Goal: Information Seeking & Learning: Find specific page/section

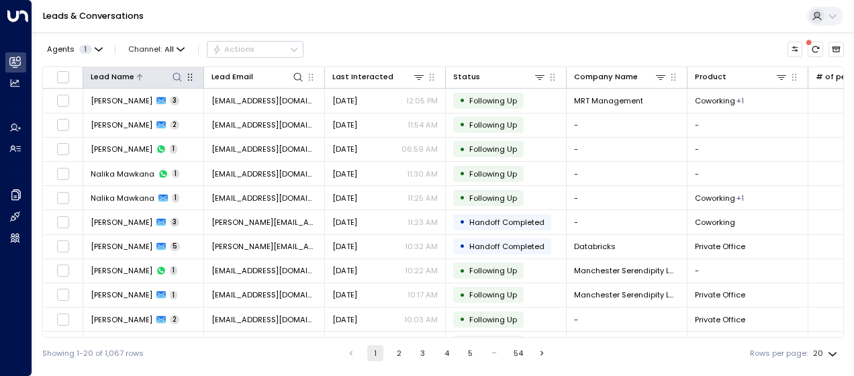
scroll to position [236, 0]
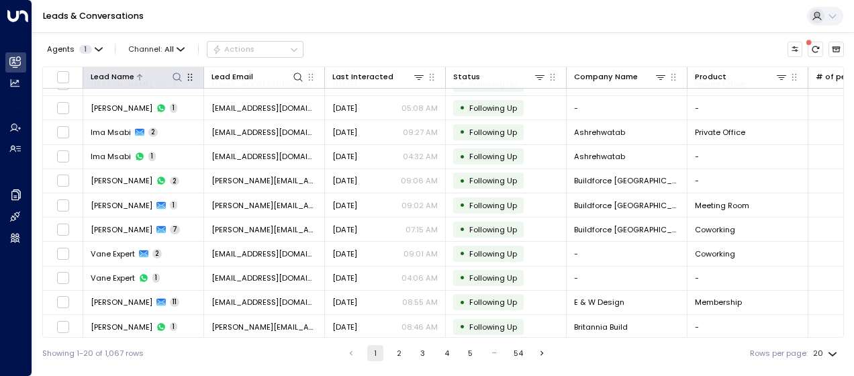
click at [177, 75] on icon at bounding box center [177, 77] width 11 height 11
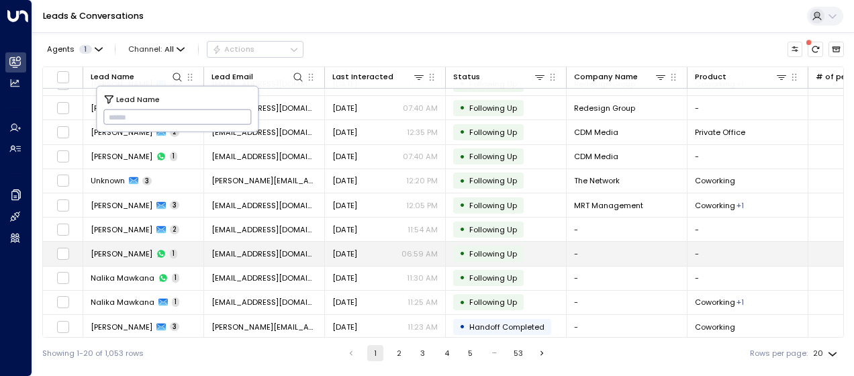
type input "**********"
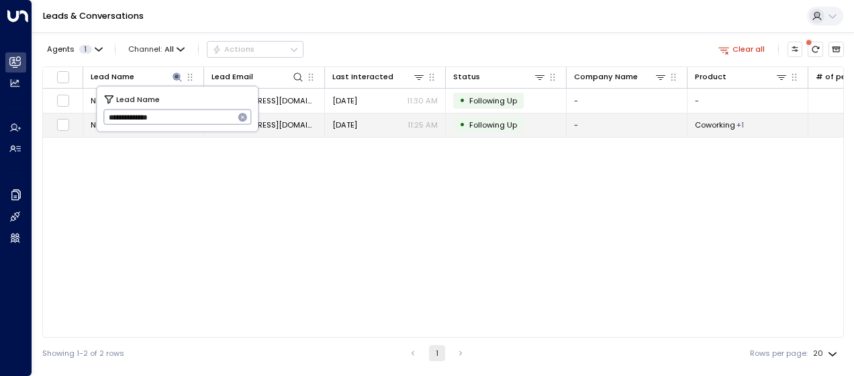
click at [279, 131] on td "[EMAIL_ADDRESS][DOMAIN_NAME]" at bounding box center [264, 124] width 121 height 23
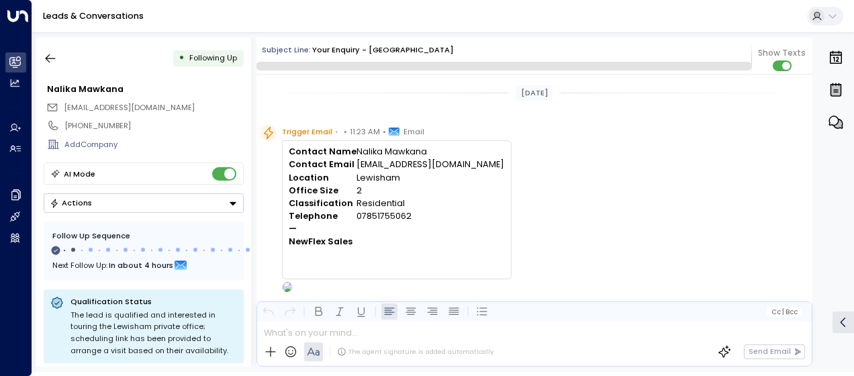
scroll to position [567, 0]
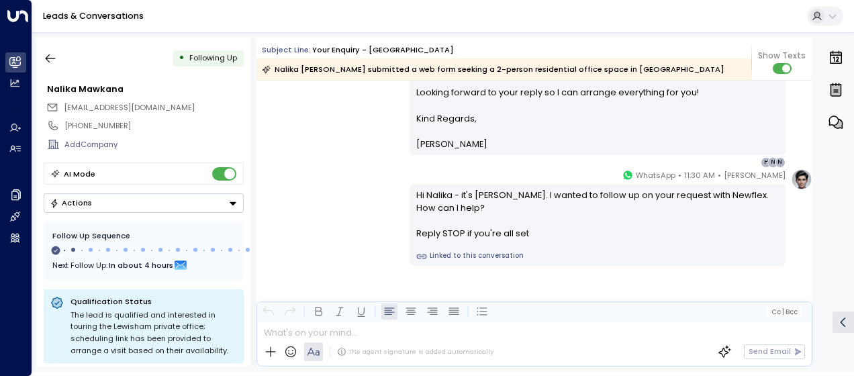
click at [349, 168] on div "[PERSON_NAME] • 11:30 AM • WhatsApp Hi Nalika - it's [PERSON_NAME]. I wanted to…" at bounding box center [534, 216] width 556 height 97
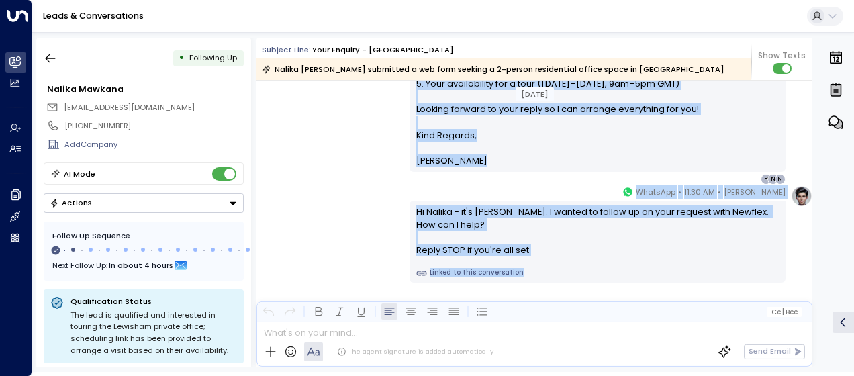
scroll to position [574, 0]
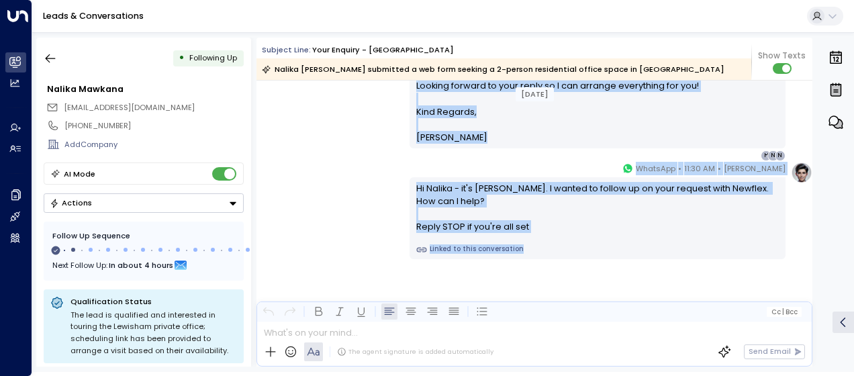
drag, startPoint x: 413, startPoint y: 144, endPoint x: 434, endPoint y: 372, distance: 228.5
click at [434, 372] on html "Overview Leads & Conversations Leads & Conversations Analytics Analytics Agents…" at bounding box center [427, 186] width 854 height 372
drag, startPoint x: 434, startPoint y: 372, endPoint x: 436, endPoint y: 207, distance: 165.1
copy div "Lo Ipsumd, Sita con adi elitsed 6-doeius tempori utlabo etdolor ma Aliquaen (Ad…"
click at [48, 56] on icon "button" at bounding box center [50, 58] width 13 height 13
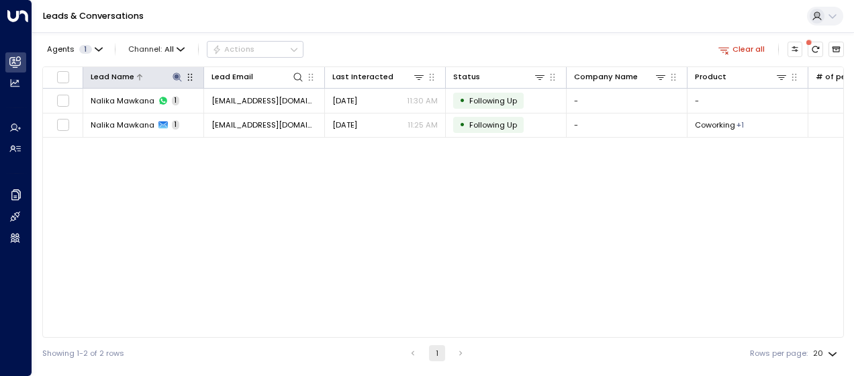
click at [180, 73] on icon at bounding box center [177, 77] width 11 height 11
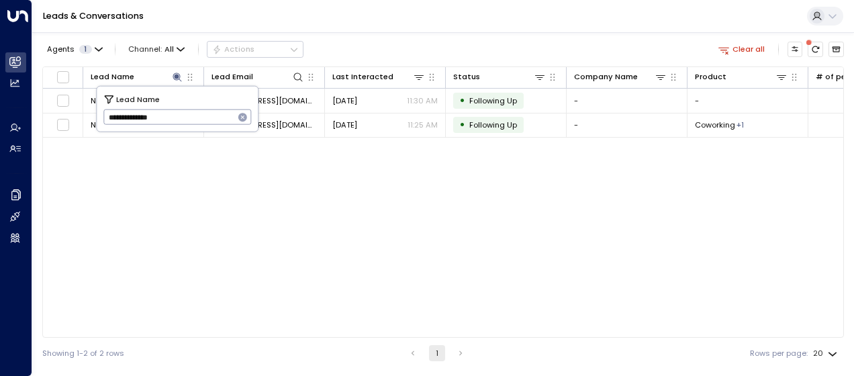
drag, startPoint x: 103, startPoint y: 117, endPoint x: 197, endPoint y: 124, distance: 94.2
click at [197, 124] on input "**********" at bounding box center [168, 117] width 131 height 22
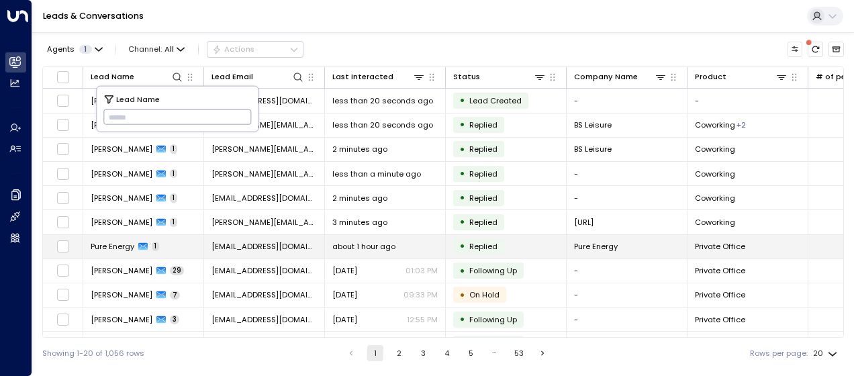
type input "**********"
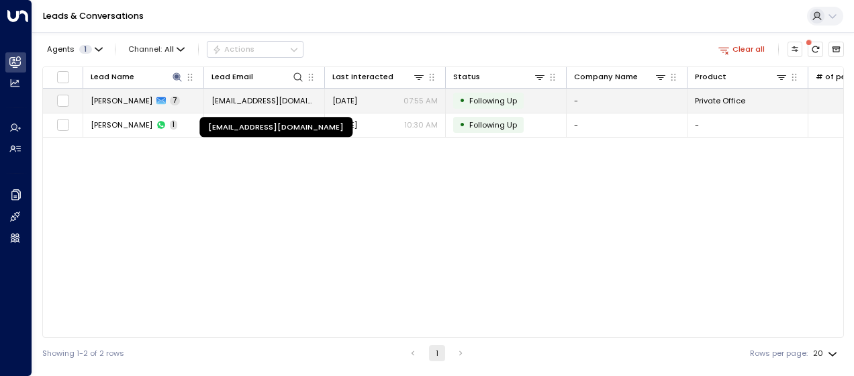
click at [298, 101] on span "[EMAIL_ADDRESS][DOMAIN_NAME]" at bounding box center [263, 100] width 105 height 11
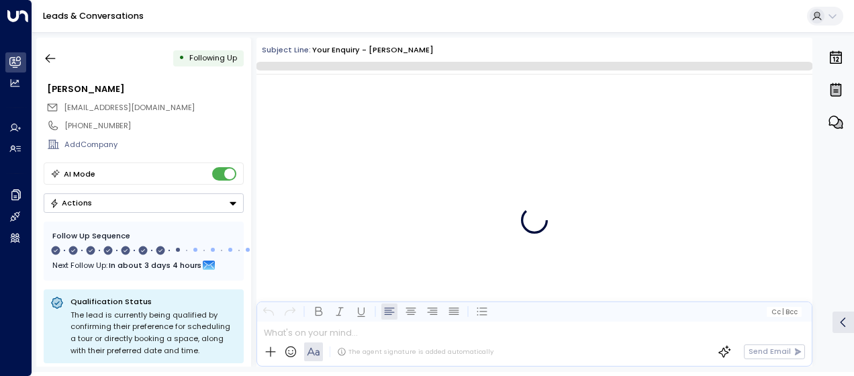
scroll to position [4056, 0]
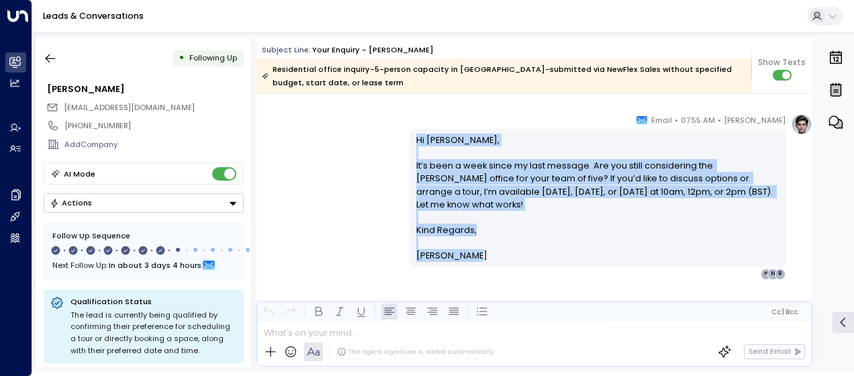
drag, startPoint x: 413, startPoint y: 134, endPoint x: 474, endPoint y: 255, distance: 135.1
click at [474, 255] on div "Hi [PERSON_NAME], It’s been a week since my last message. Are you still conside…" at bounding box center [597, 198] width 363 height 129
drag, startPoint x: 474, startPoint y: 255, endPoint x: 446, endPoint y: 212, distance: 51.4
copy div "Hi [PERSON_NAME], It’s been a week since my last message. Are you still conside…"
click at [50, 52] on icon "button" at bounding box center [50, 58] width 13 height 13
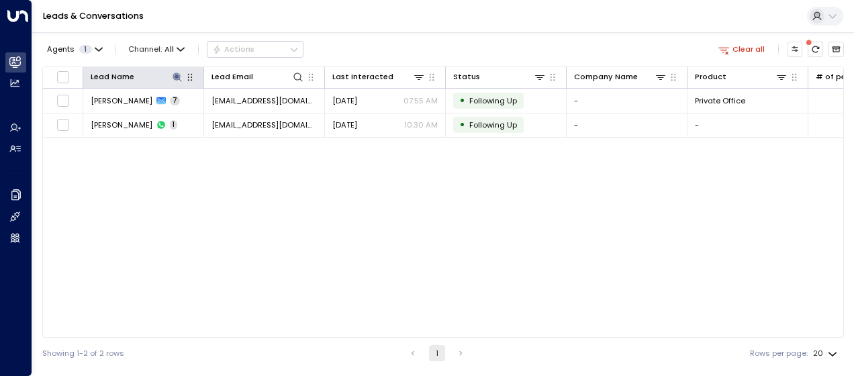
click at [179, 70] on button at bounding box center [176, 76] width 13 height 13
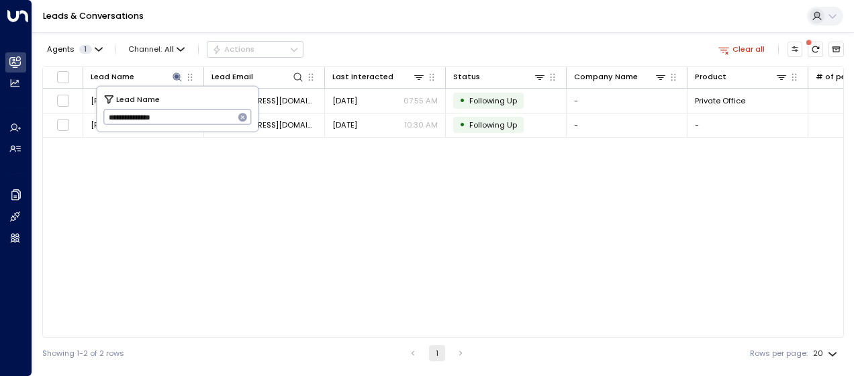
drag, startPoint x: 103, startPoint y: 117, endPoint x: 228, endPoint y: 105, distance: 126.0
click at [228, 106] on input "**********" at bounding box center [168, 117] width 131 height 22
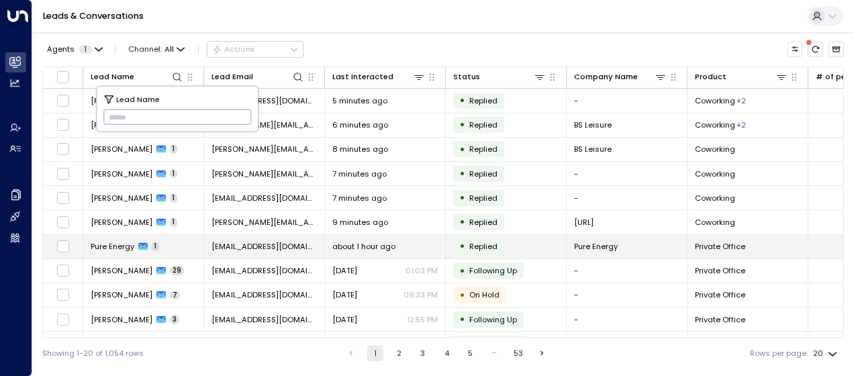
type input "**********"
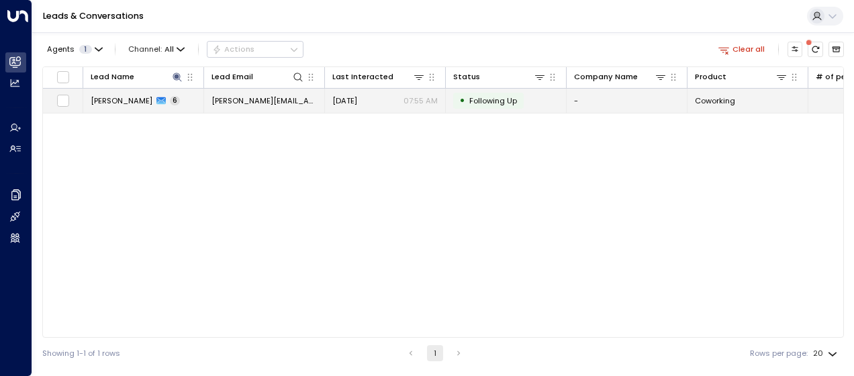
click at [279, 97] on td "[PERSON_NAME][EMAIL_ADDRESS][DOMAIN_NAME]" at bounding box center [264, 100] width 121 height 23
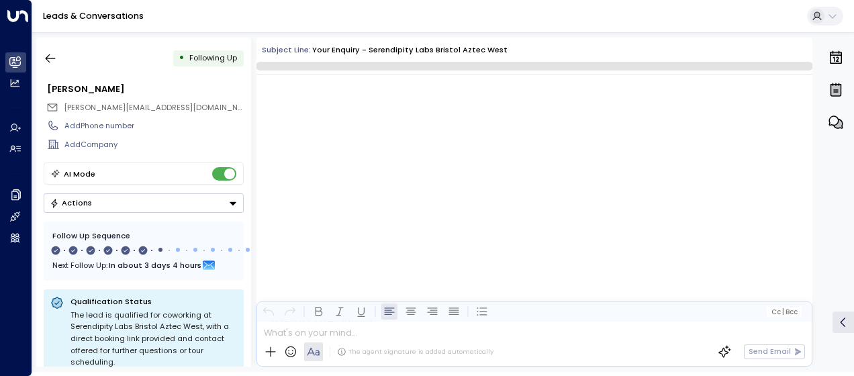
scroll to position [2945, 0]
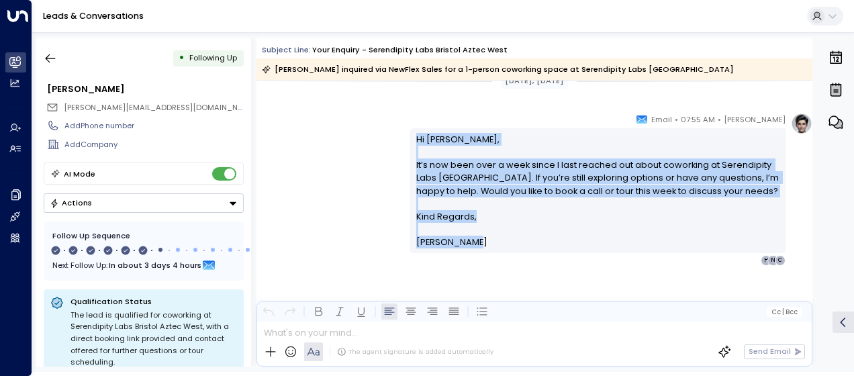
drag, startPoint x: 413, startPoint y: 138, endPoint x: 472, endPoint y: 243, distance: 120.8
click at [472, 243] on div "Hi [PERSON_NAME], It’s now been over a week since I last reached out about cowo…" at bounding box center [597, 191] width 363 height 116
drag, startPoint x: 472, startPoint y: 243, endPoint x: 452, endPoint y: 210, distance: 38.6
copy div "Hi [PERSON_NAME], It’s now been over a week since I last reached out about cowo…"
click at [54, 56] on icon "button" at bounding box center [50, 58] width 13 height 13
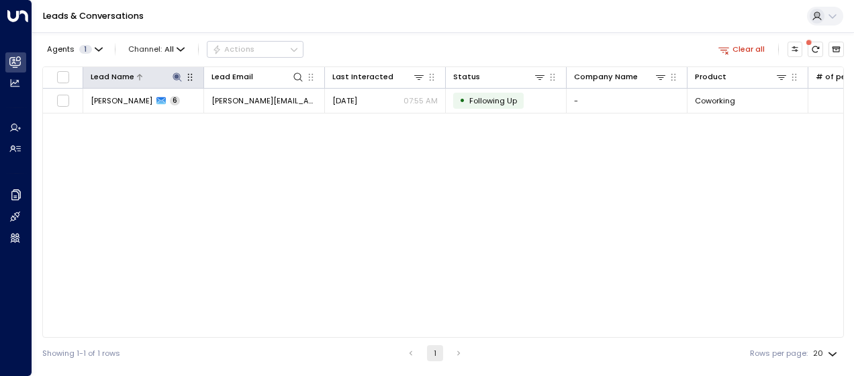
click at [177, 74] on icon at bounding box center [177, 77] width 11 height 11
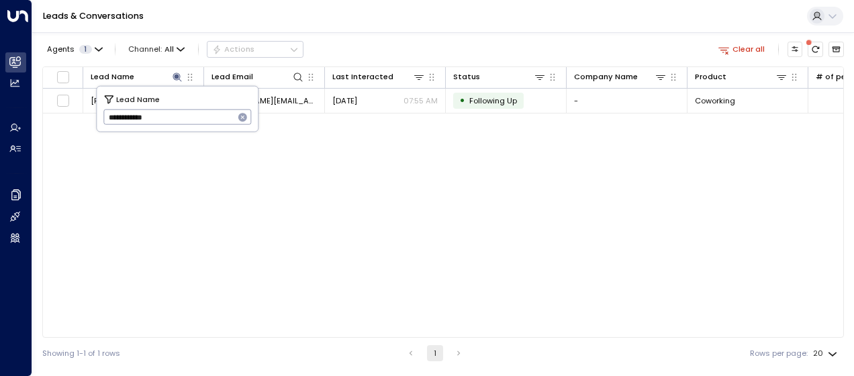
drag, startPoint x: 109, startPoint y: 114, endPoint x: 179, endPoint y: 106, distance: 70.3
click at [179, 106] on input "**********" at bounding box center [168, 117] width 131 height 22
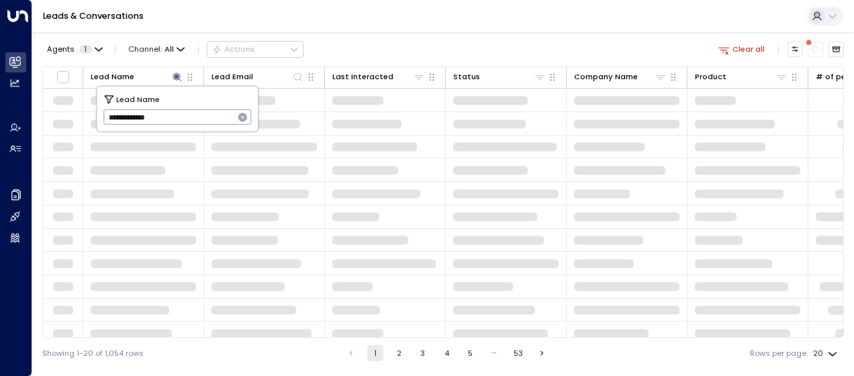
type input "**********"
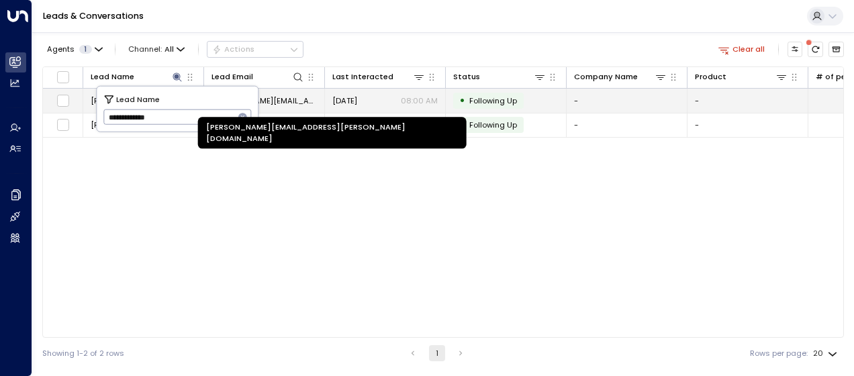
click at [298, 97] on span "[PERSON_NAME][EMAIL_ADDRESS][PERSON_NAME][DOMAIN_NAME]" at bounding box center [263, 100] width 105 height 11
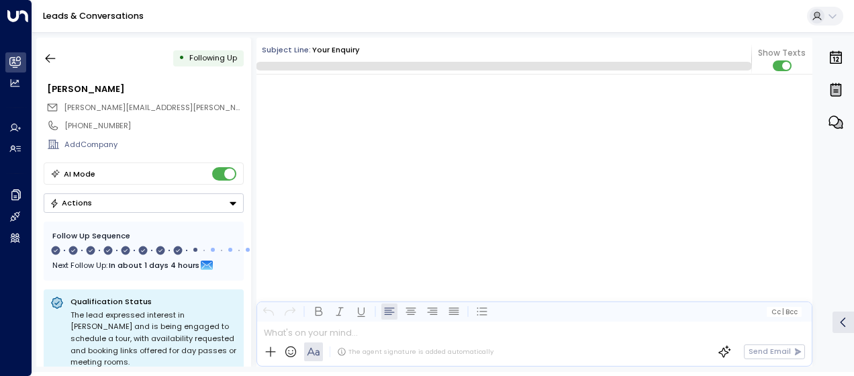
scroll to position [4300, 0]
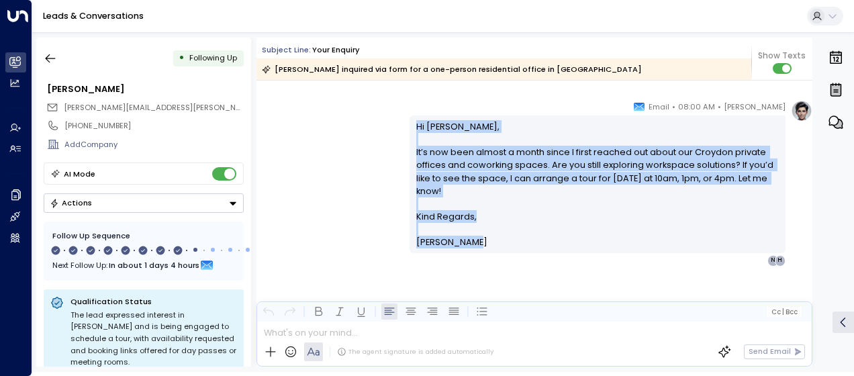
drag, startPoint x: 413, startPoint y: 125, endPoint x: 475, endPoint y: 244, distance: 133.9
click at [475, 244] on div "Hi [PERSON_NAME], It’s now been almost a month since I first reached out about …" at bounding box center [597, 184] width 363 height 129
drag, startPoint x: 475, startPoint y: 244, endPoint x: 453, endPoint y: 207, distance: 42.5
copy div "Hi [PERSON_NAME], It’s now been almost a month since I first reached out about …"
click at [47, 58] on icon "button" at bounding box center [51, 58] width 10 height 9
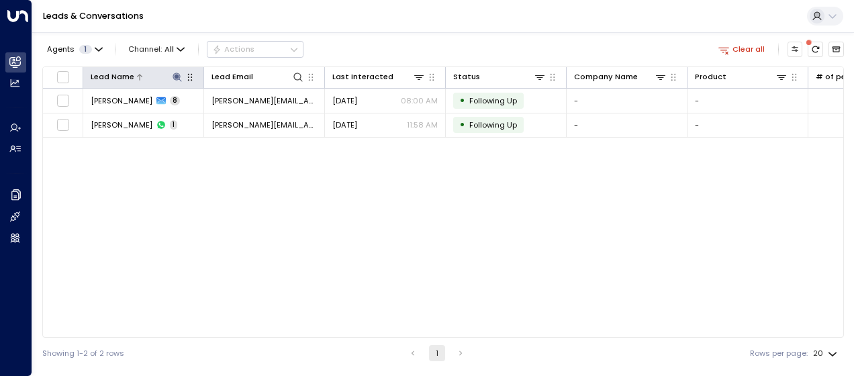
click at [178, 77] on icon at bounding box center [176, 76] width 9 height 9
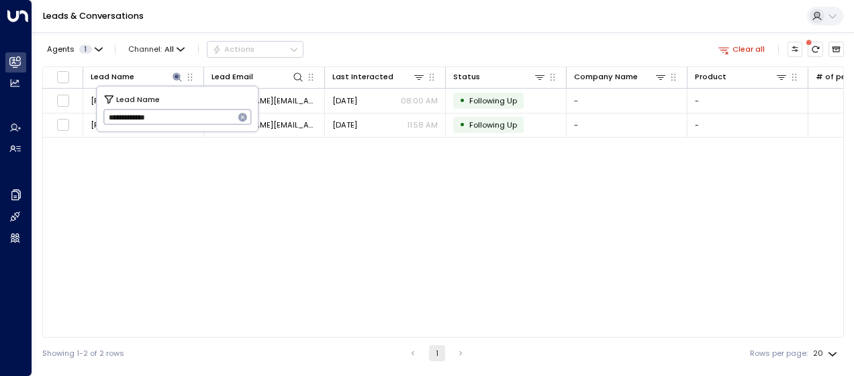
drag, startPoint x: 103, startPoint y: 116, endPoint x: 187, endPoint y: 109, distance: 83.5
click at [187, 109] on input "**********" at bounding box center [168, 117] width 131 height 22
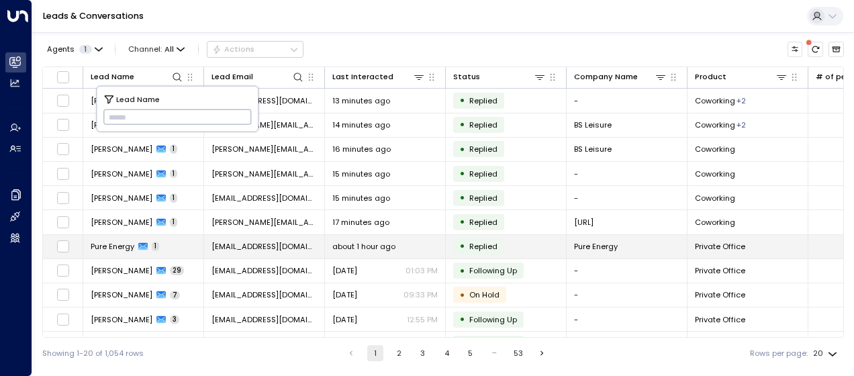
type input "*********"
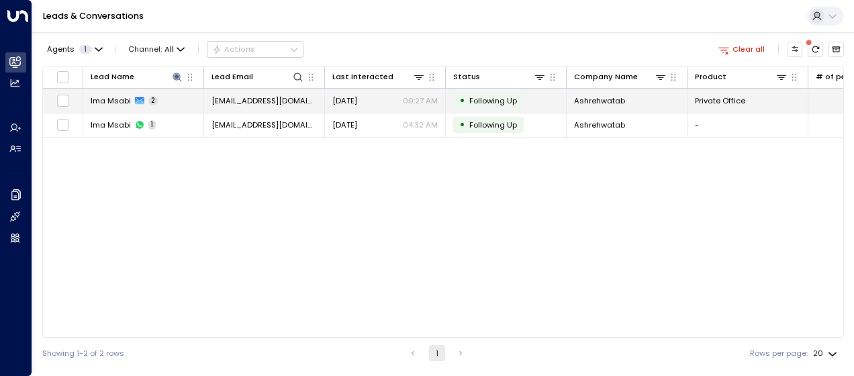
click at [299, 99] on span "[EMAIL_ADDRESS][DOMAIN_NAME]" at bounding box center [263, 100] width 105 height 11
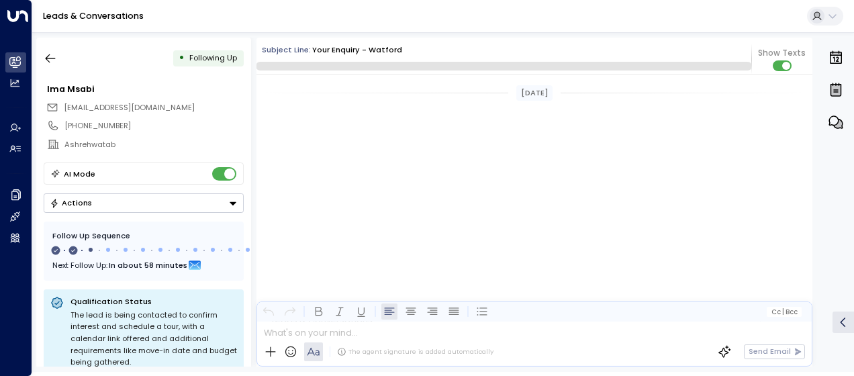
scroll to position [720, 0]
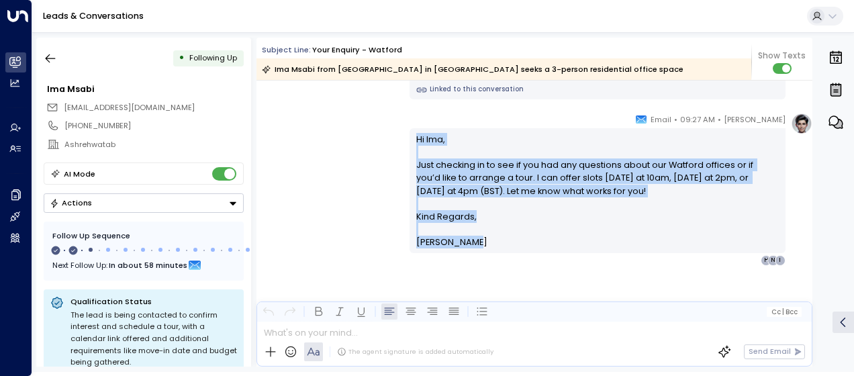
drag, startPoint x: 413, startPoint y: 138, endPoint x: 479, endPoint y: 252, distance: 132.0
click at [479, 252] on div "[PERSON_NAME] • 09:27 AM • Email Hi Ima, Just checking in to see if you had any…" at bounding box center [597, 189] width 376 height 153
drag, startPoint x: 479, startPoint y: 252, endPoint x: 434, endPoint y: 183, distance: 83.4
copy div "Hi Ima, Just checking in to see if you had any questions about our Watford offi…"
click at [50, 57] on icon "button" at bounding box center [50, 58] width 13 height 13
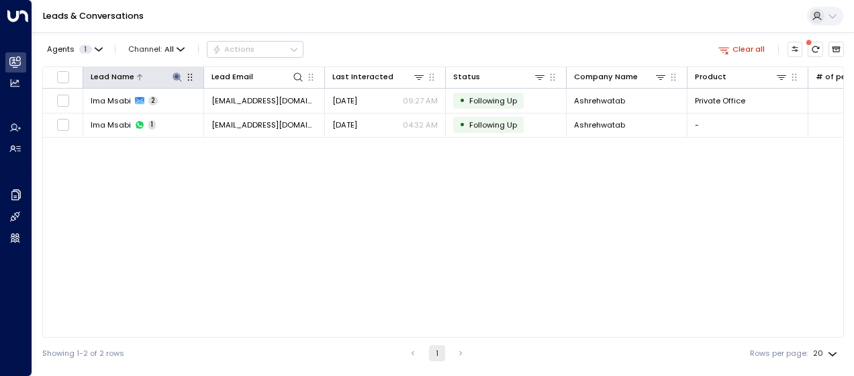
click at [179, 75] on icon at bounding box center [176, 76] width 9 height 9
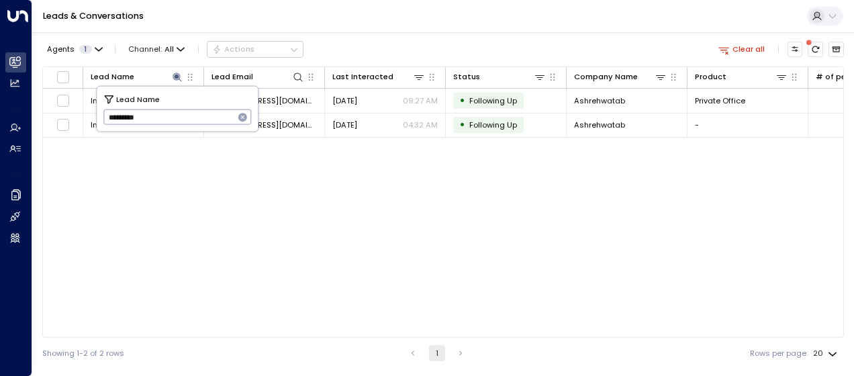
drag, startPoint x: 107, startPoint y: 117, endPoint x: 152, endPoint y: 124, distance: 45.5
click at [152, 124] on input "*********" at bounding box center [168, 117] width 131 height 22
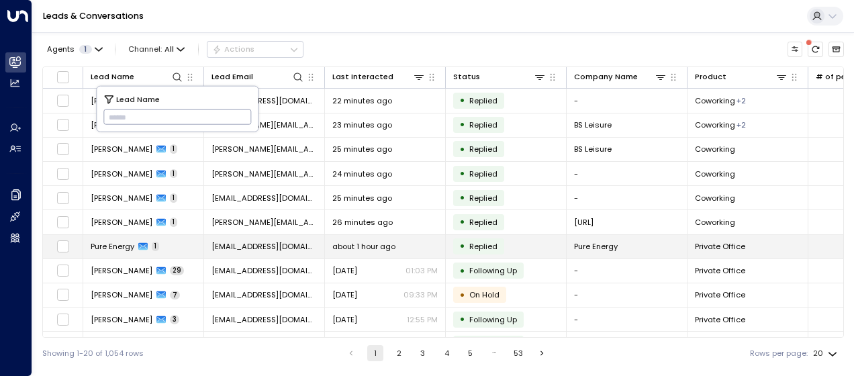
type input "****"
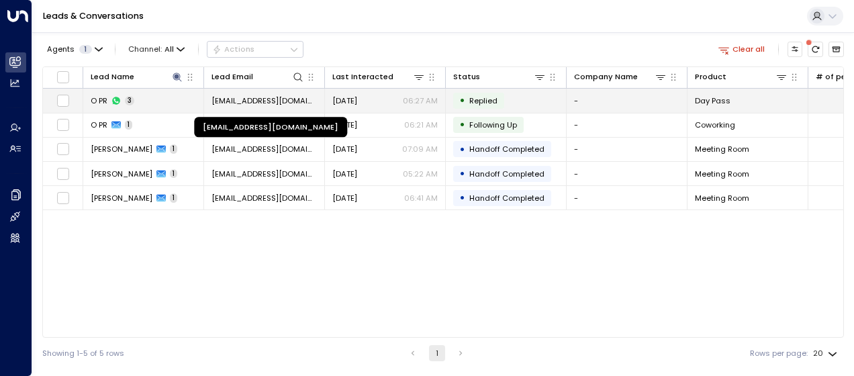
click at [299, 98] on span "[EMAIL_ADDRESS][DOMAIN_NAME]" at bounding box center [263, 100] width 105 height 11
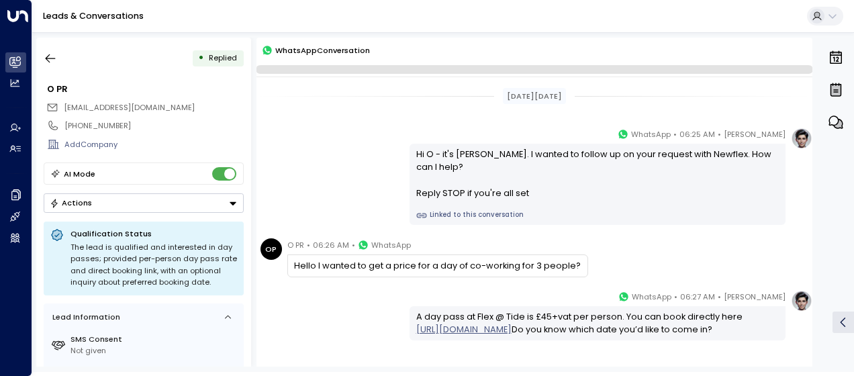
scroll to position [94, 0]
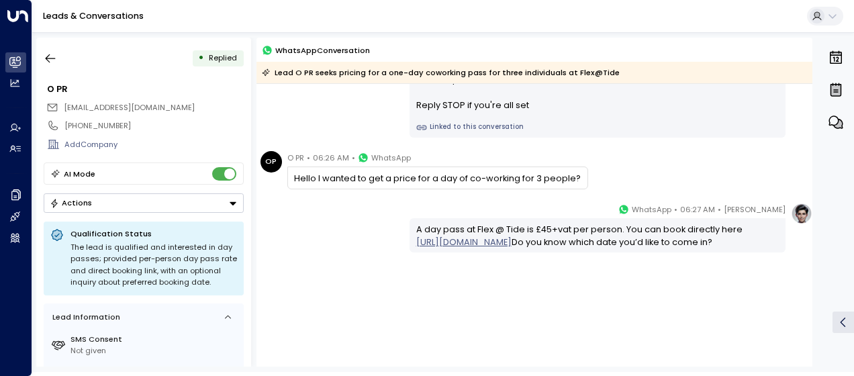
drag, startPoint x: 292, startPoint y: 173, endPoint x: 620, endPoint y: 256, distance: 338.6
click at [620, 256] on div "[DATE][DATE] [PERSON_NAME] • 06:25 AM • WhatsApp Hi O - it's [PERSON_NAME]. I w…" at bounding box center [534, 181] width 556 height 383
copy div "Hello I wanted to get a price for a day of co-working for 3 people? [PERSON_NAM…"
click at [47, 53] on icon "button" at bounding box center [50, 58] width 13 height 13
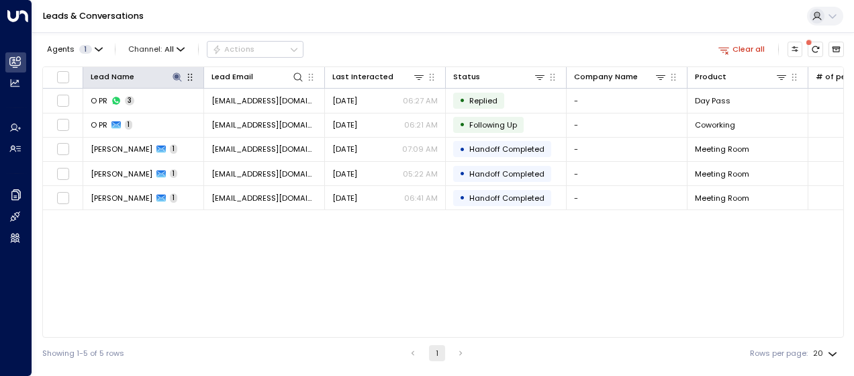
click at [185, 76] on icon "button" at bounding box center [190, 77] width 11 height 11
click at [175, 74] on icon at bounding box center [177, 77] width 11 height 11
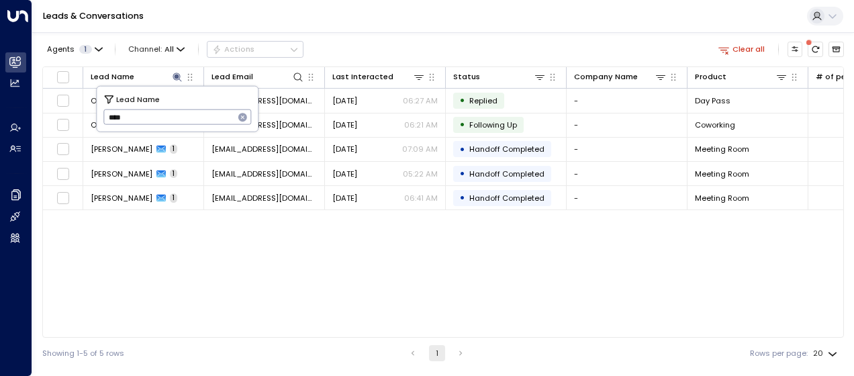
drag, startPoint x: 105, startPoint y: 118, endPoint x: 154, endPoint y: 118, distance: 49.0
click at [154, 118] on input "****" at bounding box center [168, 117] width 131 height 22
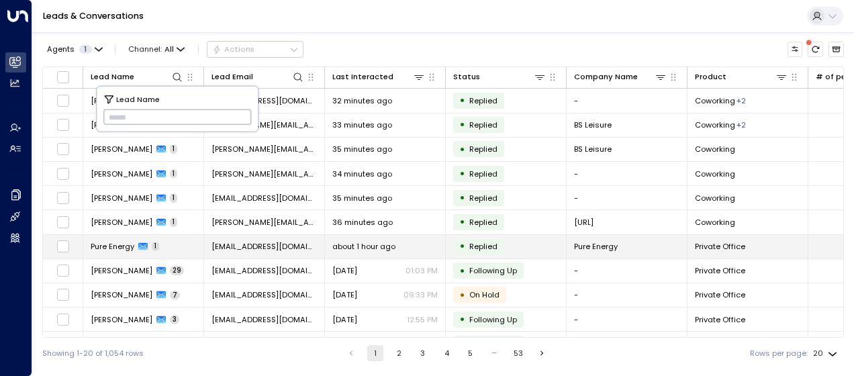
type input "**********"
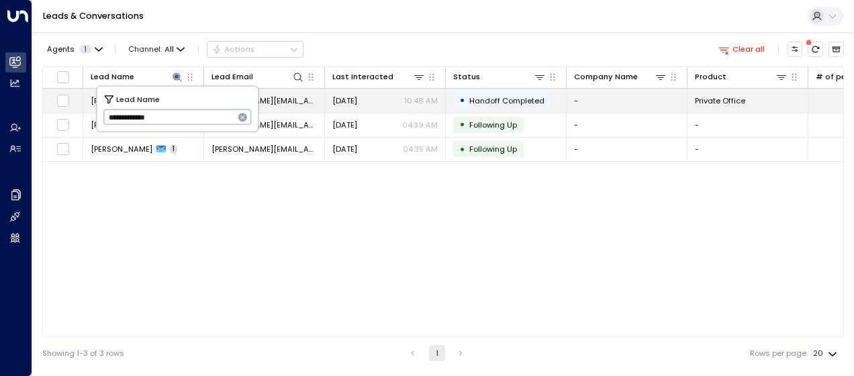
click at [284, 102] on span "[PERSON_NAME][EMAIL_ADDRESS][PERSON_NAME][DOMAIN_NAME]" at bounding box center [263, 100] width 105 height 11
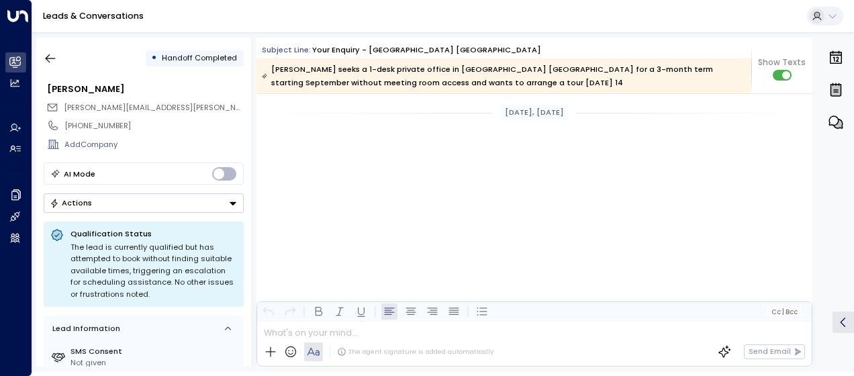
scroll to position [2958, 0]
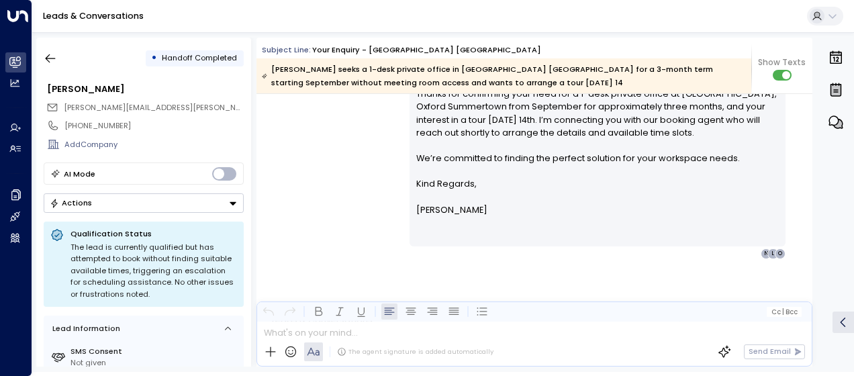
click at [337, 140] on div "[PERSON_NAME] • 10:48 AM • Email Hi [PERSON_NAME], Thanks for confirming your n…" at bounding box center [534, 150] width 556 height 217
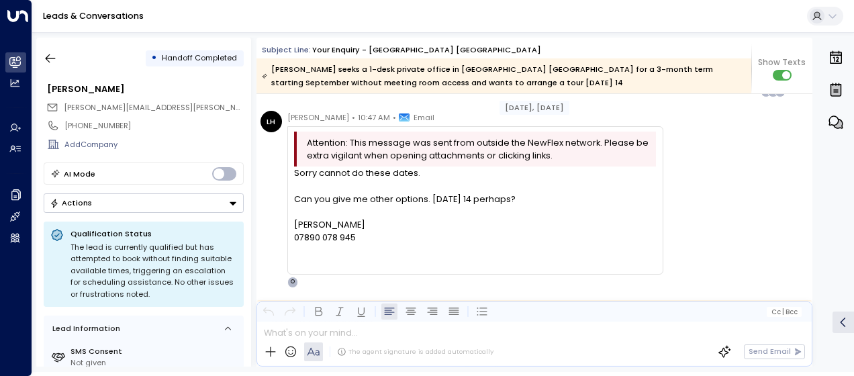
scroll to position [2422, 0]
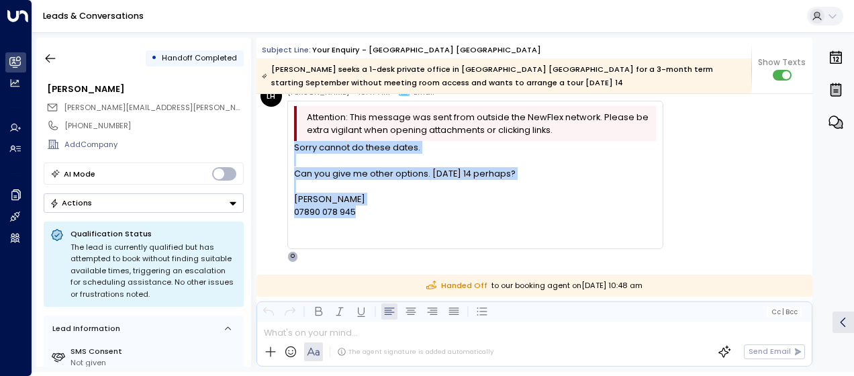
drag, startPoint x: 291, startPoint y: 144, endPoint x: 376, endPoint y: 217, distance: 111.8
click at [376, 217] on div "Attention: This message was sent from outside the NewFlex network. Please be ex…" at bounding box center [475, 175] width 376 height 148
drag, startPoint x: 376, startPoint y: 217, endPoint x: 329, endPoint y: 199, distance: 50.4
copy div "Sorry cannot do these dates. Can you give me other options. [DATE] 14 perhaps? …"
click at [46, 58] on icon "button" at bounding box center [51, 58] width 10 height 9
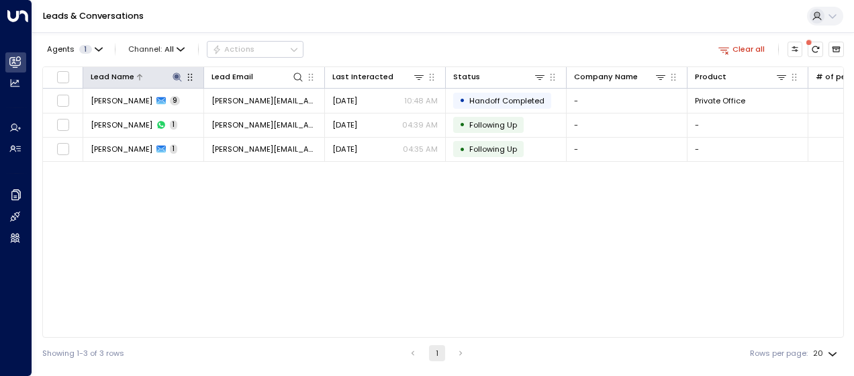
click at [174, 75] on icon at bounding box center [176, 76] width 9 height 9
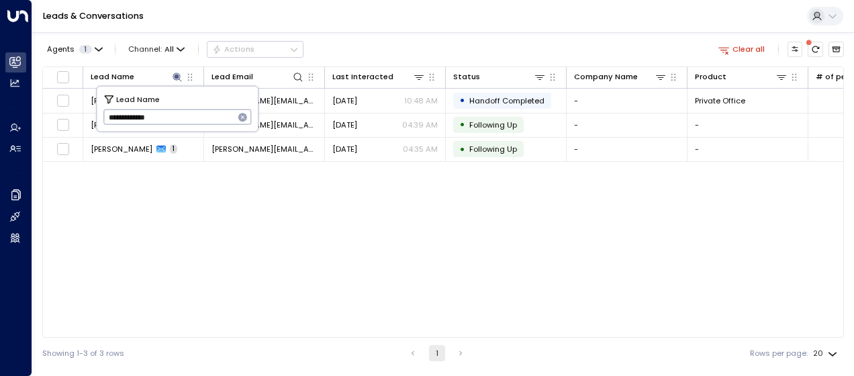
drag, startPoint x: 107, startPoint y: 115, endPoint x: 189, endPoint y: 117, distance: 81.2
click at [189, 117] on input "**********" at bounding box center [168, 117] width 131 height 22
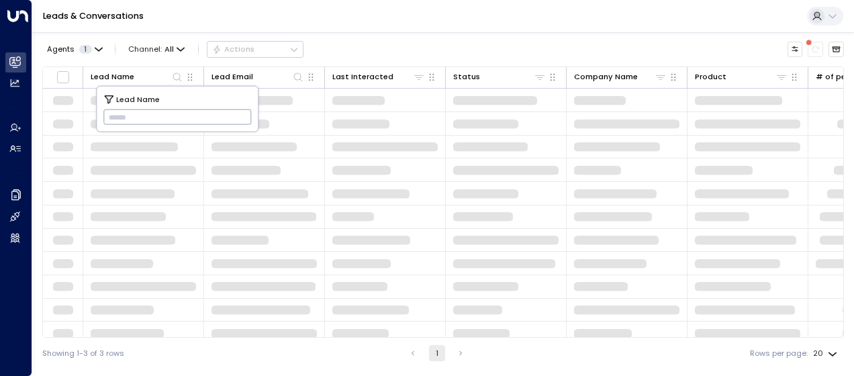
click at [111, 111] on input "text" at bounding box center [177, 117] width 148 height 22
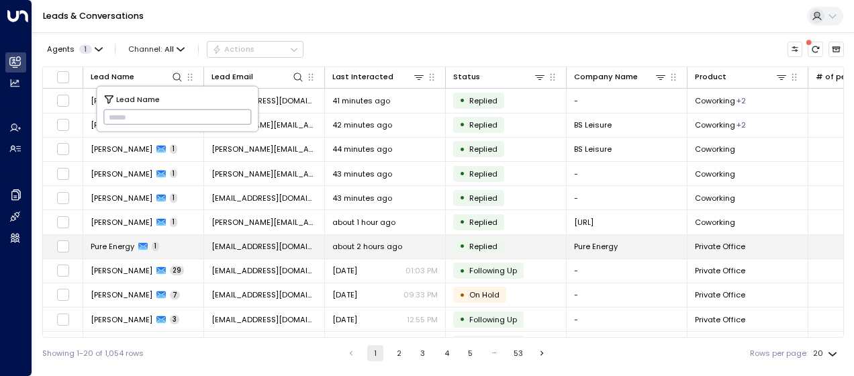
type input "**********"
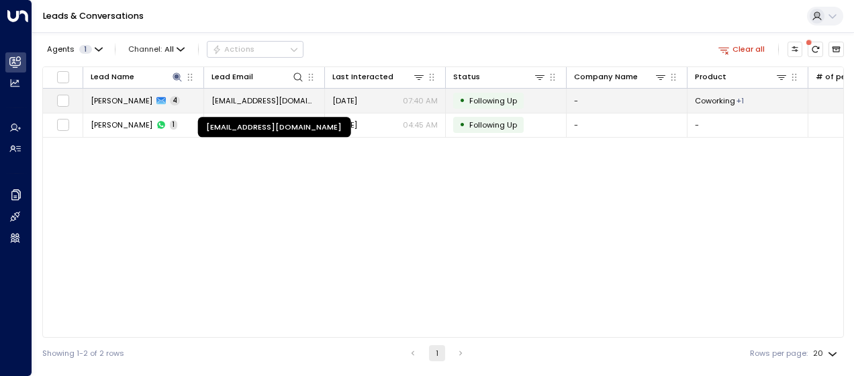
click at [301, 97] on span "[EMAIL_ADDRESS][DOMAIN_NAME]" at bounding box center [263, 100] width 105 height 11
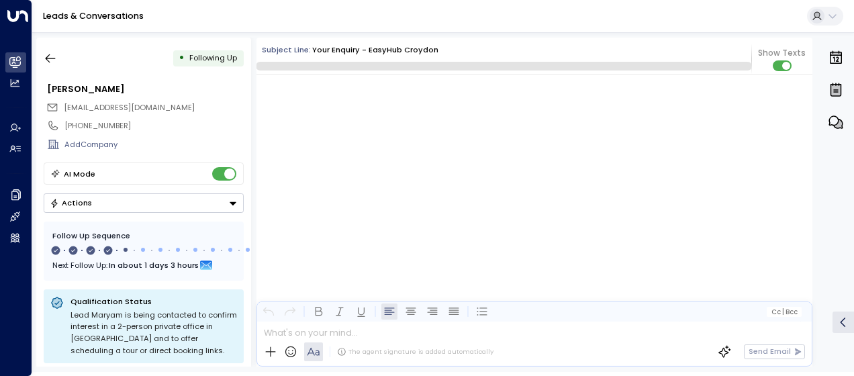
scroll to position [1405, 0]
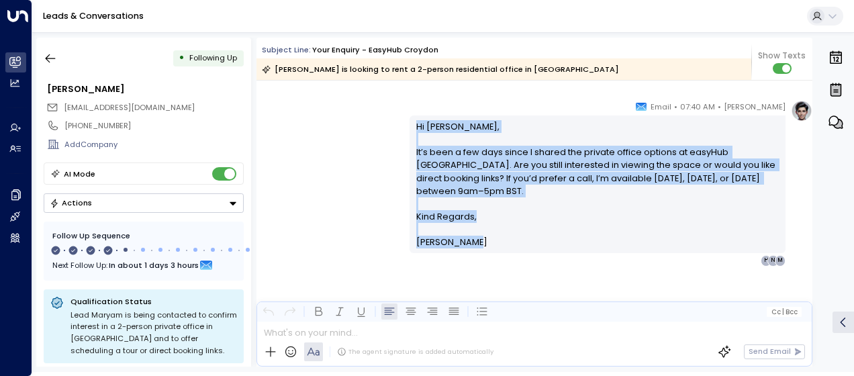
drag, startPoint x: 413, startPoint y: 123, endPoint x: 466, endPoint y: 254, distance: 140.6
click at [466, 254] on div "[PERSON_NAME] • 07:40 AM • Email Hi [PERSON_NAME], It’s been a few days since I…" at bounding box center [597, 183] width 376 height 166
drag, startPoint x: 466, startPoint y: 254, endPoint x: 448, endPoint y: 170, distance: 85.2
copy div "Hi [PERSON_NAME], It’s been a few days since I shared the private office option…"
click at [54, 54] on icon "button" at bounding box center [50, 58] width 13 height 13
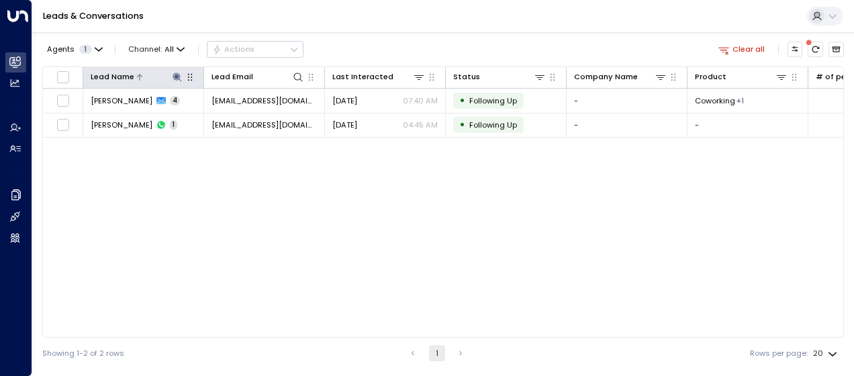
click at [176, 72] on icon at bounding box center [177, 77] width 11 height 11
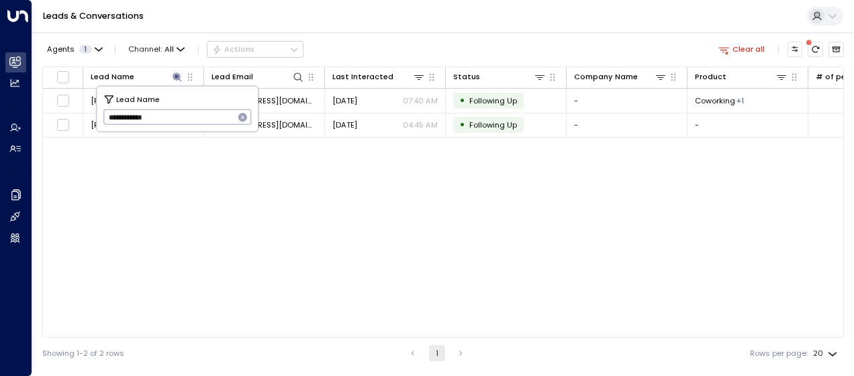
drag, startPoint x: 106, startPoint y: 113, endPoint x: 212, endPoint y: 119, distance: 106.2
click at [212, 119] on input "**********" at bounding box center [168, 117] width 131 height 22
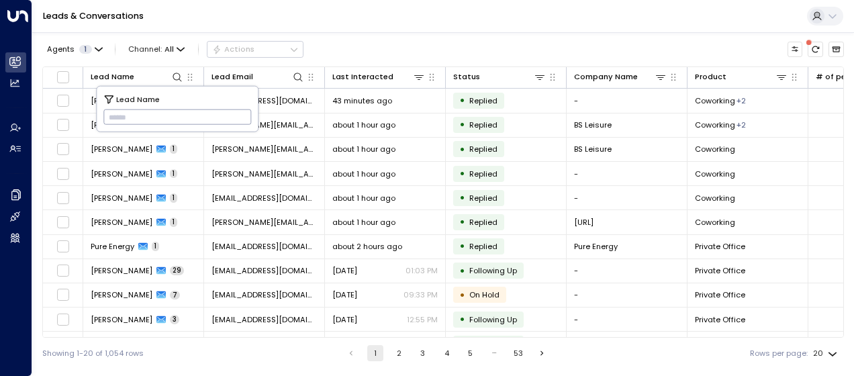
type input "**********"
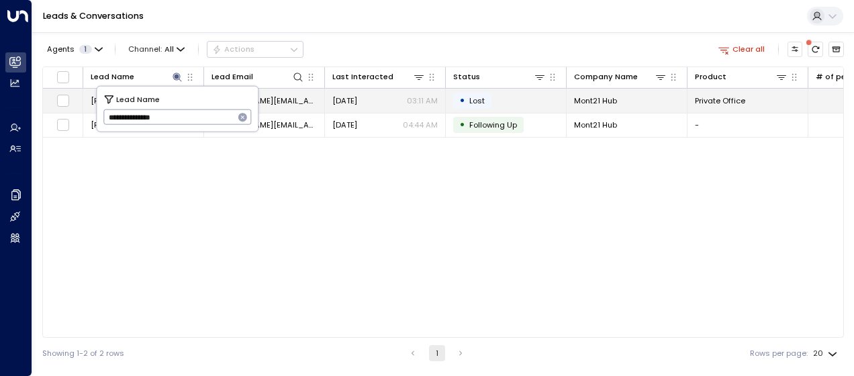
click at [290, 99] on span "[PERSON_NAME][EMAIL_ADDRESS][DOMAIN_NAME]" at bounding box center [263, 100] width 105 height 11
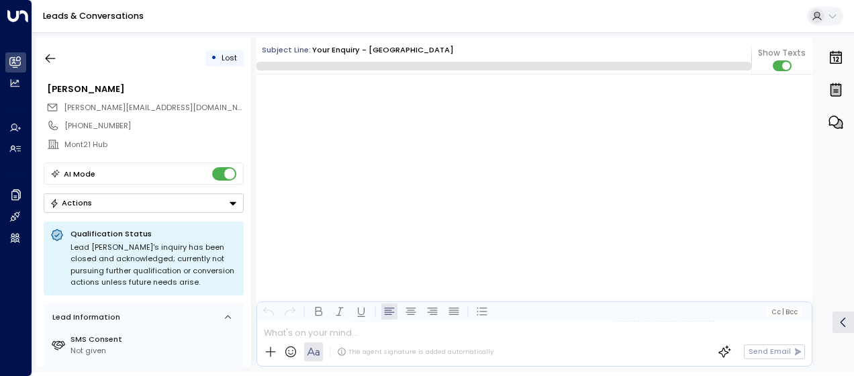
scroll to position [1416, 0]
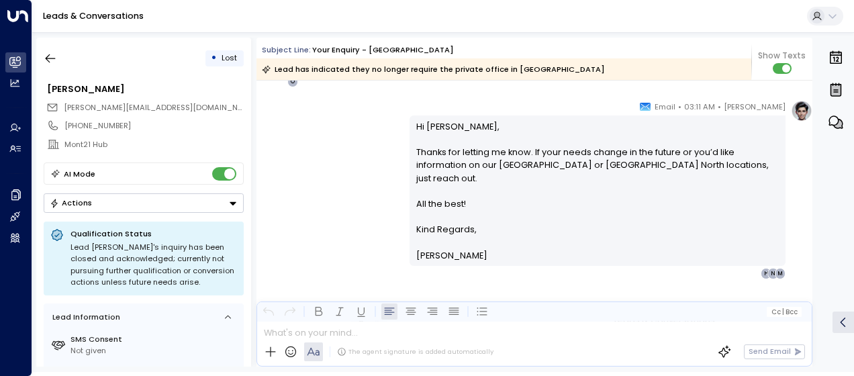
click at [332, 170] on div "[PERSON_NAME] • 03:11 AM • Email Hi [PERSON_NAME], Thanks for letting me know. …" at bounding box center [534, 189] width 556 height 179
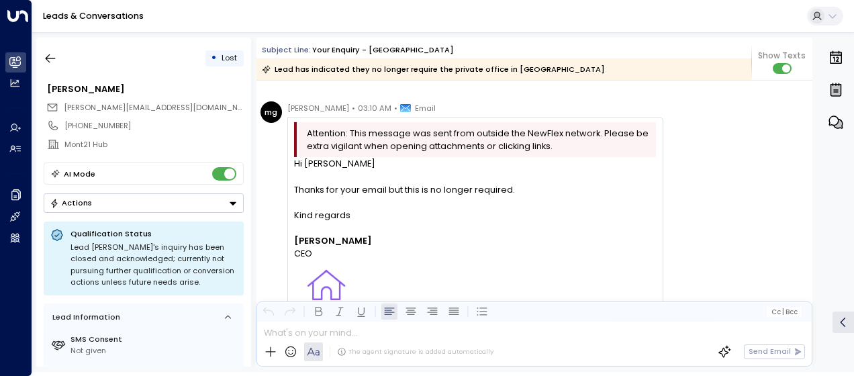
scroll to position [938, 0]
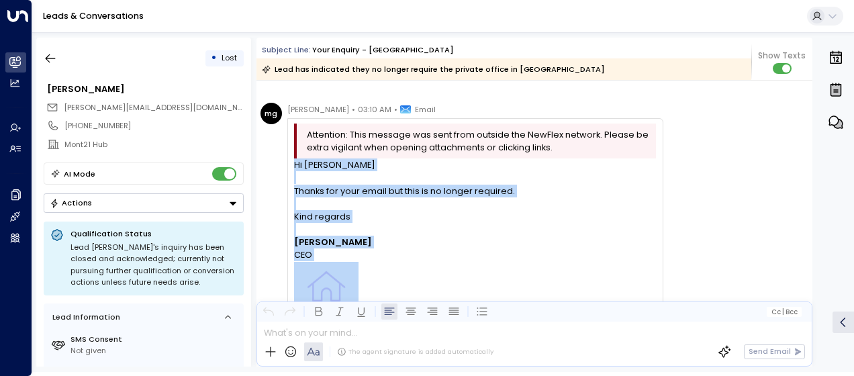
drag, startPoint x: 291, startPoint y: 162, endPoint x: 330, endPoint y: 266, distance: 110.8
click at [330, 266] on div "Attention: This message was sent from outside the NewFlex network. Please be ex…" at bounding box center [475, 243] width 376 height 251
drag, startPoint x: 330, startPoint y: 266, endPoint x: 319, endPoint y: 250, distance: 19.9
copy div "Hi [PERSON_NAME] Thanks for your email but this is no longer required. Kind reg…"
click at [53, 57] on icon "button" at bounding box center [50, 58] width 13 height 13
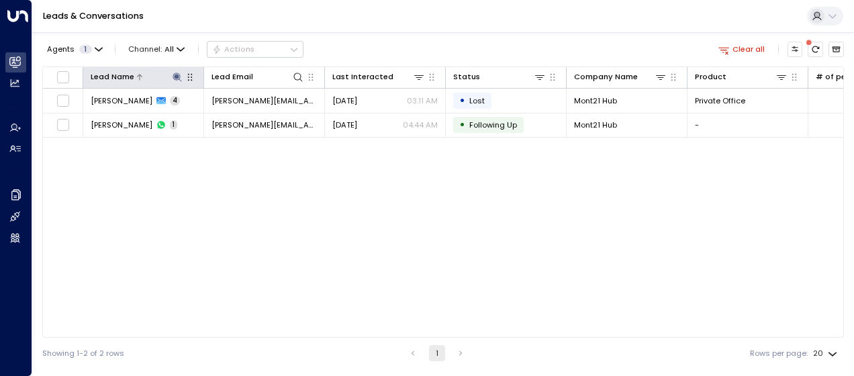
click at [175, 73] on icon at bounding box center [176, 76] width 9 height 9
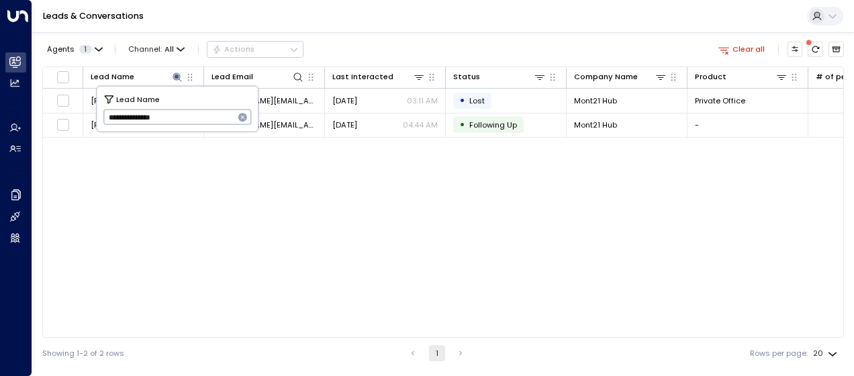
drag, startPoint x: 104, startPoint y: 114, endPoint x: 216, endPoint y: 116, distance: 112.1
click at [216, 116] on input "**********" at bounding box center [168, 117] width 131 height 22
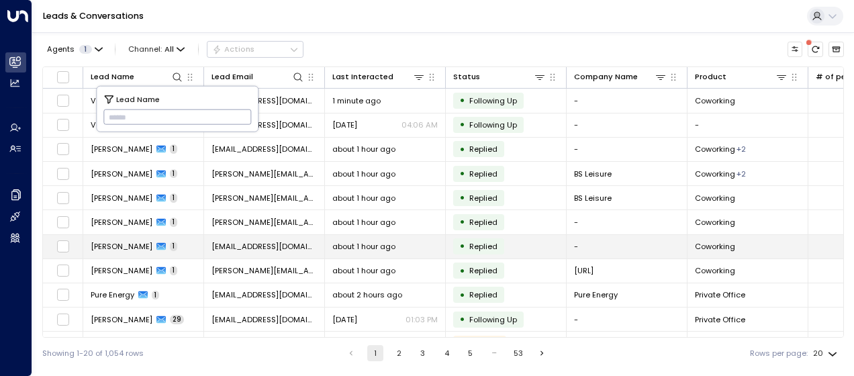
type input "*********"
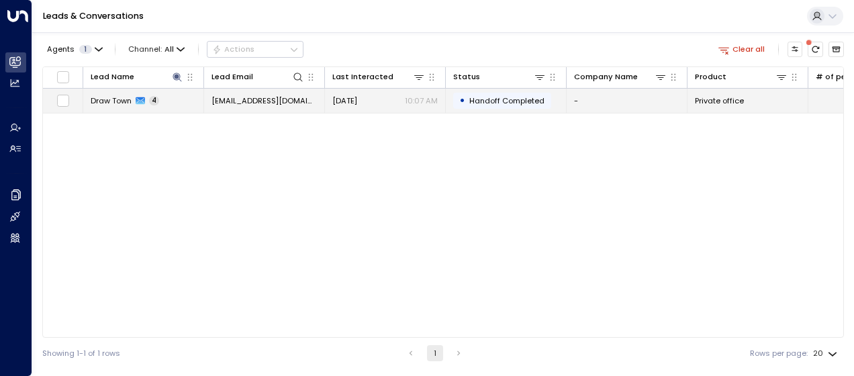
click at [297, 100] on span "[EMAIL_ADDRESS][DOMAIN_NAME]" at bounding box center [263, 100] width 105 height 11
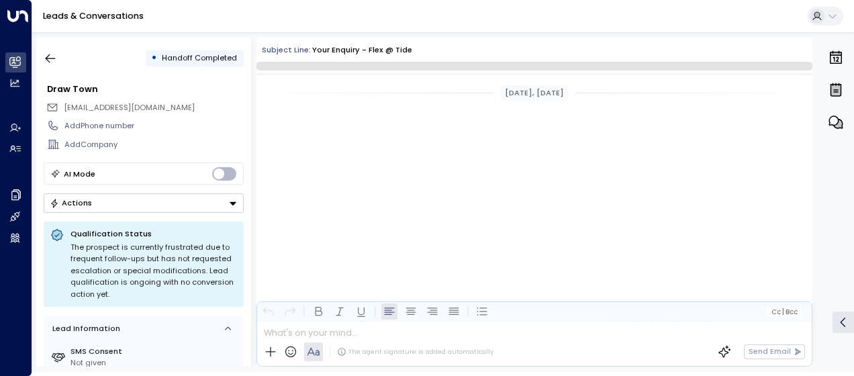
scroll to position [1225, 0]
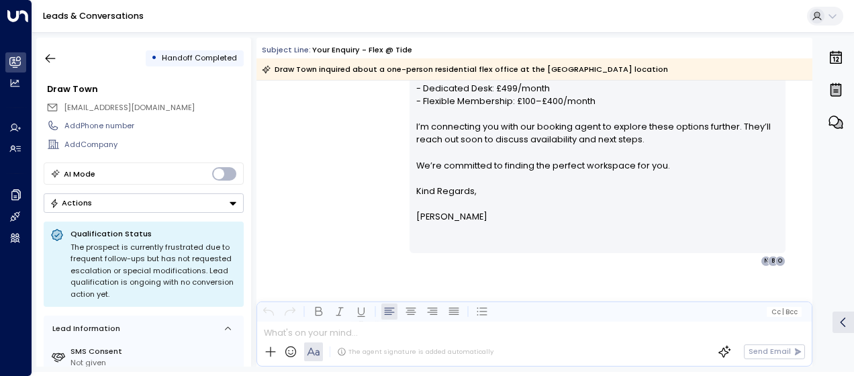
click at [348, 149] on div "[PERSON_NAME] • 10:07 AM • Email Hi Draw, Thank you for your interest in Flex @…" at bounding box center [534, 138] width 556 height 256
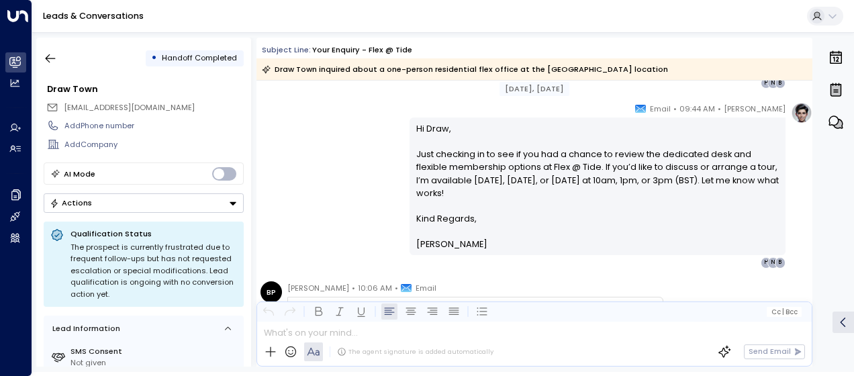
scroll to position [542, 0]
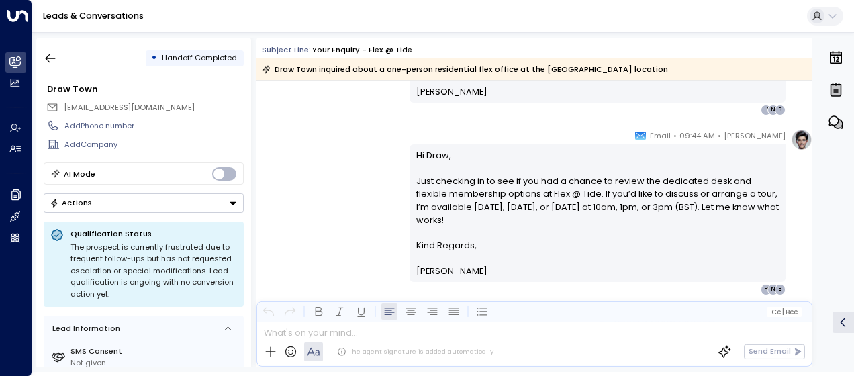
click at [332, 161] on div "[PERSON_NAME] • 09:44 AM • Email Hi Draw, Just checking in to see if you had a …" at bounding box center [534, 212] width 556 height 166
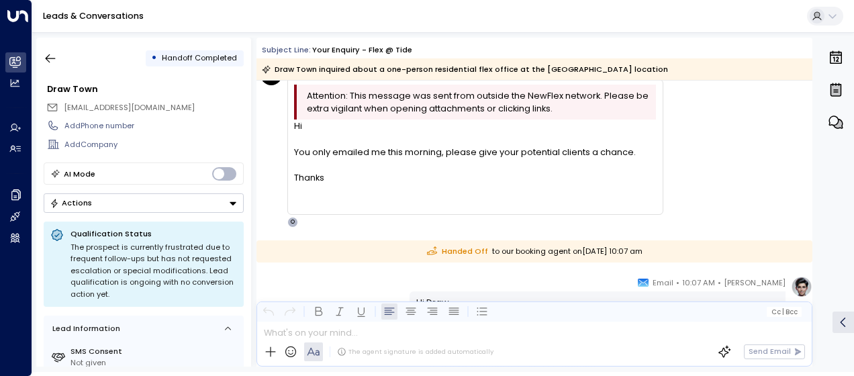
scroll to position [784, 0]
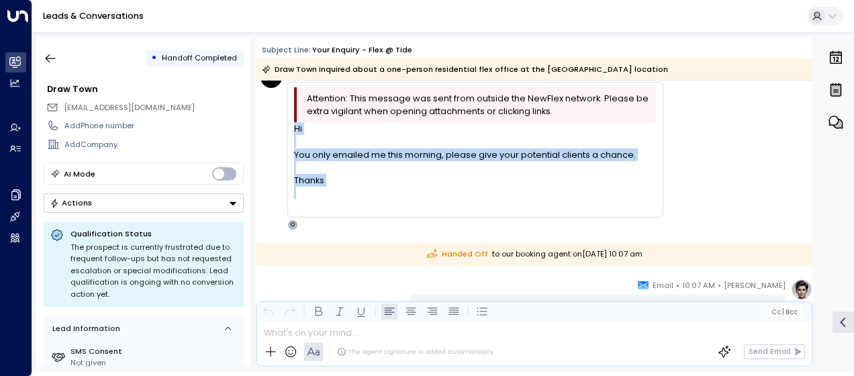
drag, startPoint x: 293, startPoint y: 126, endPoint x: 330, endPoint y: 186, distance: 69.9
click at [330, 186] on div "Hi You only emailed me this morning, please give your potential clients a chanc…" at bounding box center [475, 167] width 362 height 90
drag, startPoint x: 330, startPoint y: 186, endPoint x: 316, endPoint y: 174, distance: 18.1
copy div "Hi You only emailed me this morning, please give your potential clients a chanc…"
click at [714, 189] on div "BP [PERSON_NAME] • 10:06 AM • Email Attention: This message was sent from outsi…" at bounding box center [536, 148] width 552 height 164
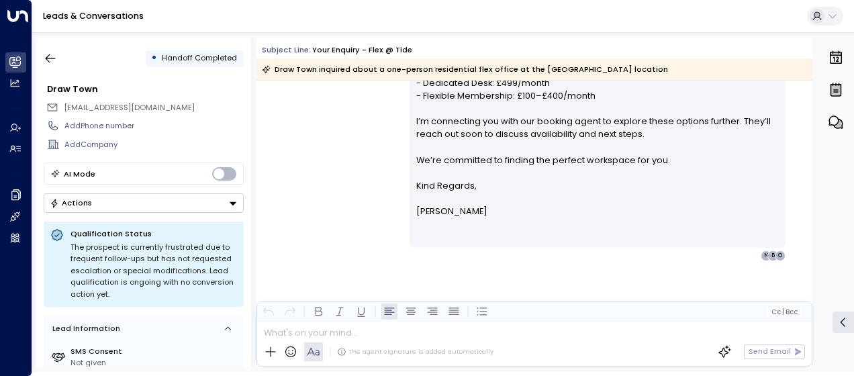
scroll to position [1059, 0]
click at [54, 55] on icon "button" at bounding box center [50, 58] width 13 height 13
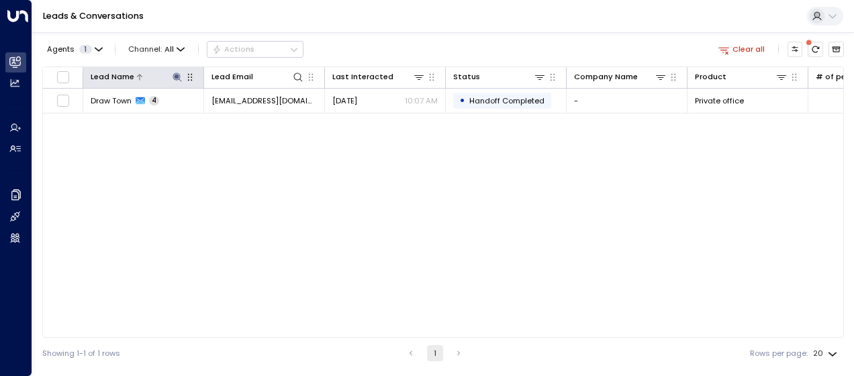
click at [180, 72] on icon at bounding box center [177, 77] width 11 height 11
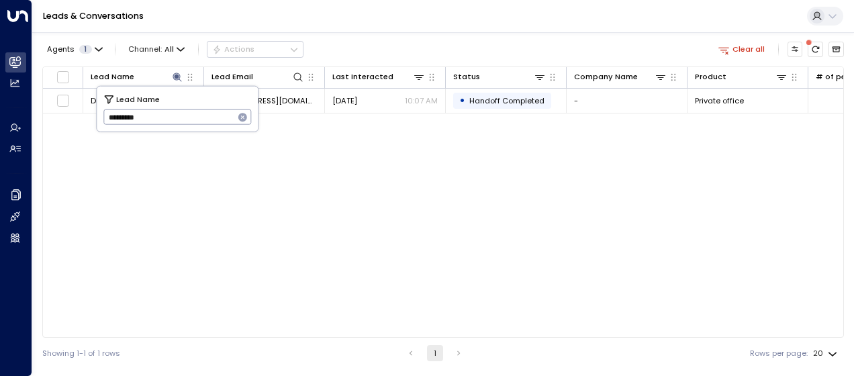
drag, startPoint x: 106, startPoint y: 115, endPoint x: 166, endPoint y: 121, distance: 60.0
click at [166, 121] on input "*********" at bounding box center [168, 117] width 131 height 22
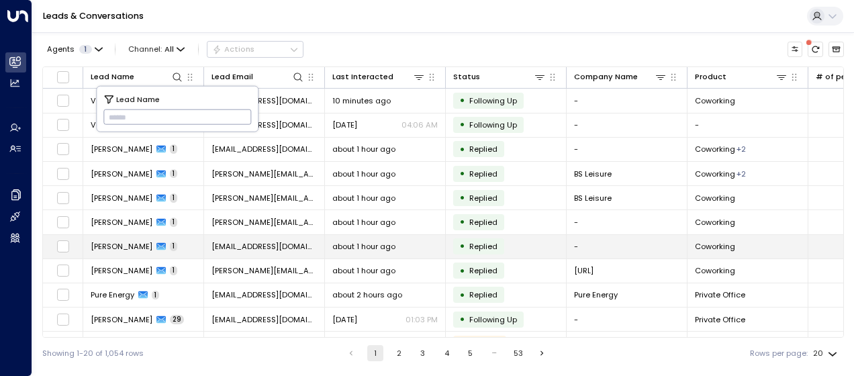
type input "**********"
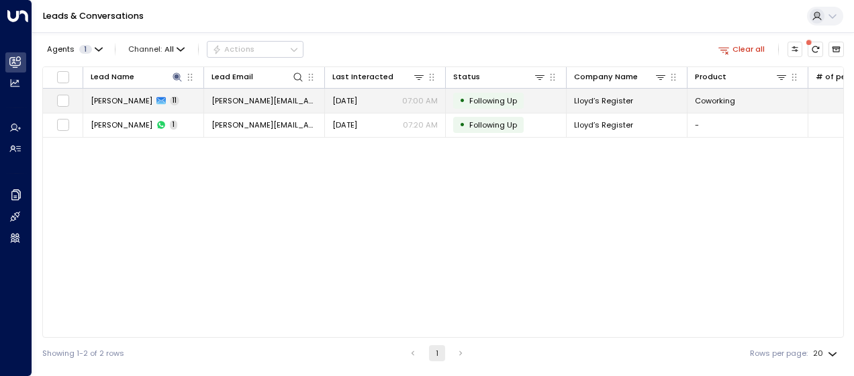
click at [287, 99] on td "[PERSON_NAME][EMAIL_ADDRESS][PERSON_NAME][DOMAIN_NAME]" at bounding box center [264, 100] width 121 height 23
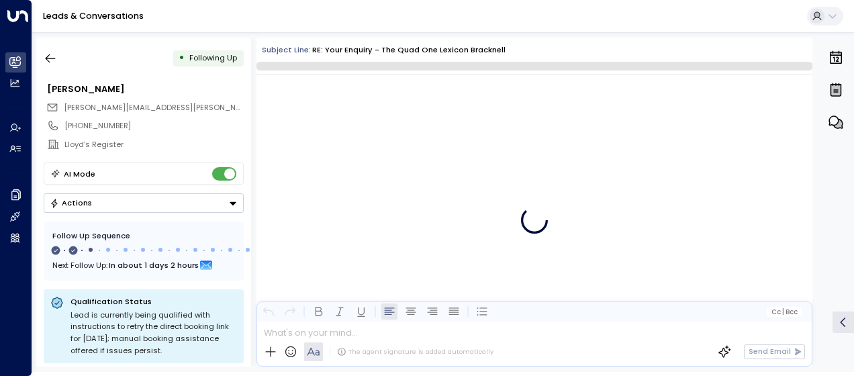
scroll to position [4647, 0]
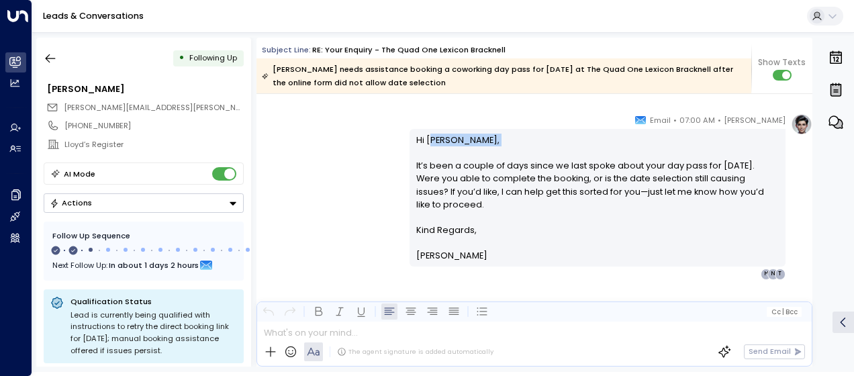
drag, startPoint x: 430, startPoint y: 132, endPoint x: 360, endPoint y: 150, distance: 71.5
click at [360, 150] on div "[PERSON_NAME] • 07:00 AM • Email Hi [PERSON_NAME], It’s been a couple of days s…" at bounding box center [534, 196] width 556 height 166
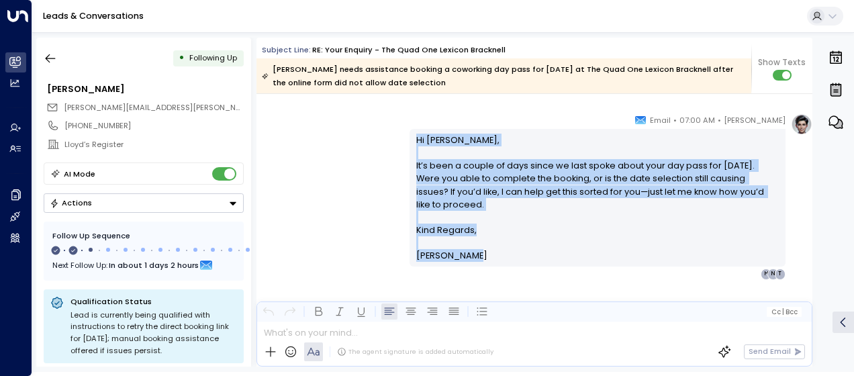
drag, startPoint x: 413, startPoint y: 136, endPoint x: 472, endPoint y: 252, distance: 130.0
click at [472, 252] on div "Hi [PERSON_NAME], It’s been a couple of days since we last spoke about your day…" at bounding box center [597, 198] width 363 height 129
drag, startPoint x: 472, startPoint y: 252, endPoint x: 436, endPoint y: 187, distance: 74.2
click at [53, 57] on icon "button" at bounding box center [50, 58] width 13 height 13
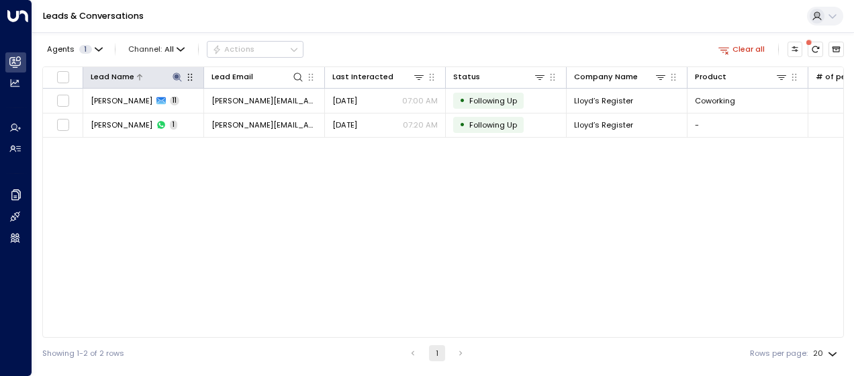
click at [174, 80] on icon at bounding box center [177, 77] width 11 height 11
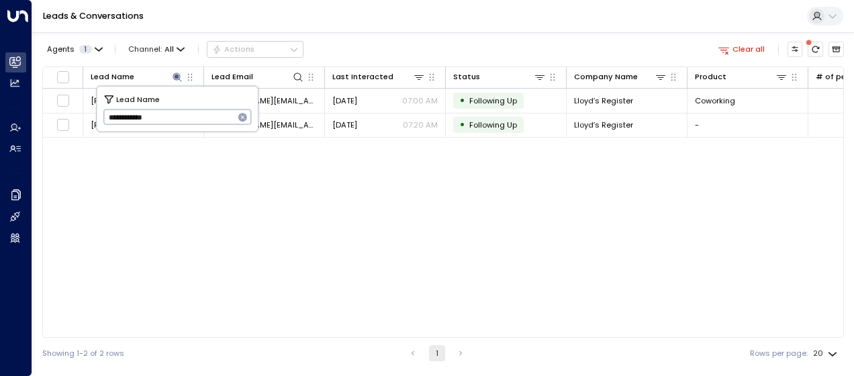
drag, startPoint x: 105, startPoint y: 119, endPoint x: 163, endPoint y: 119, distance: 58.4
click at [163, 119] on input "**********" at bounding box center [168, 117] width 131 height 22
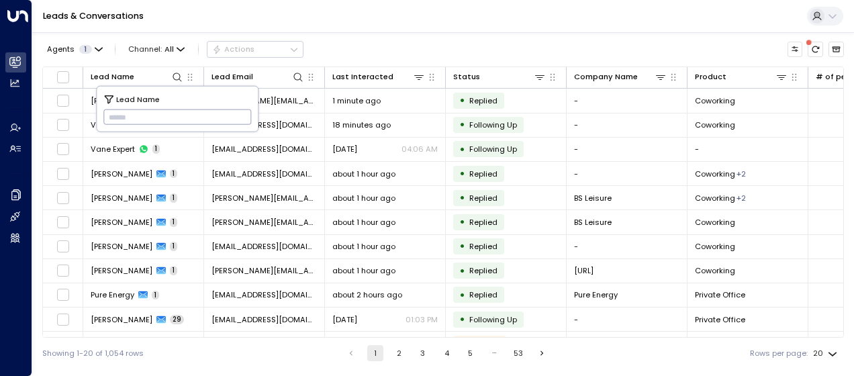
type input "**********"
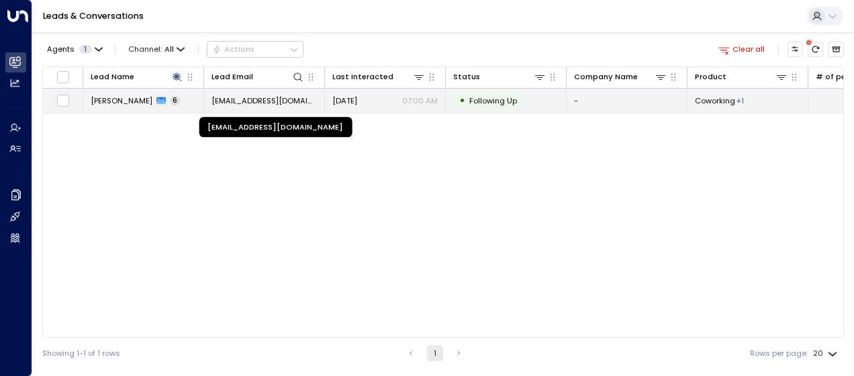
click at [282, 99] on span "[EMAIL_ADDRESS][DOMAIN_NAME]" at bounding box center [263, 100] width 105 height 11
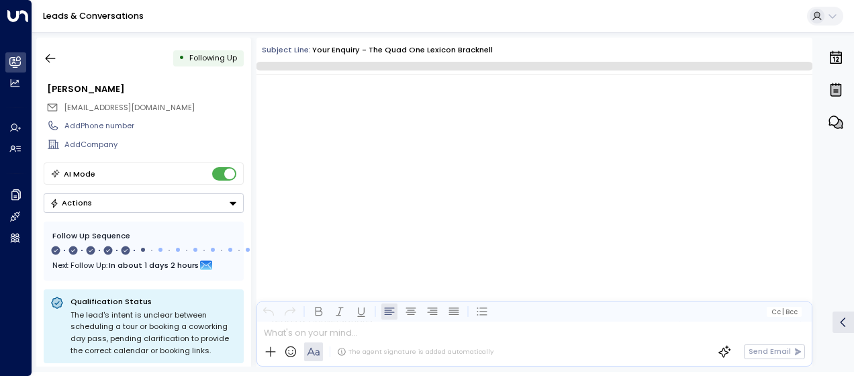
scroll to position [2621, 0]
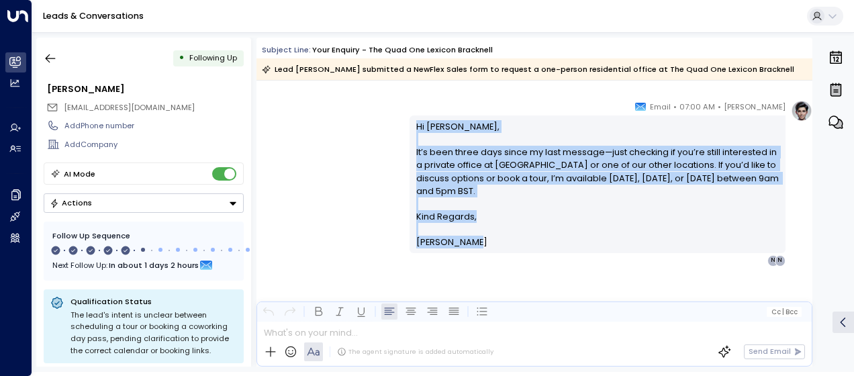
drag, startPoint x: 413, startPoint y: 125, endPoint x: 481, endPoint y: 243, distance: 136.2
click at [481, 243] on div "Hi [PERSON_NAME], It’s been three days since my last message—just checking if y…" at bounding box center [597, 184] width 363 height 129
drag, startPoint x: 481, startPoint y: 243, endPoint x: 434, endPoint y: 164, distance: 91.5
click at [434, 164] on p "Hi [PERSON_NAME], It’s been three days since my last message—just checking if y…" at bounding box center [597, 165] width 363 height 90
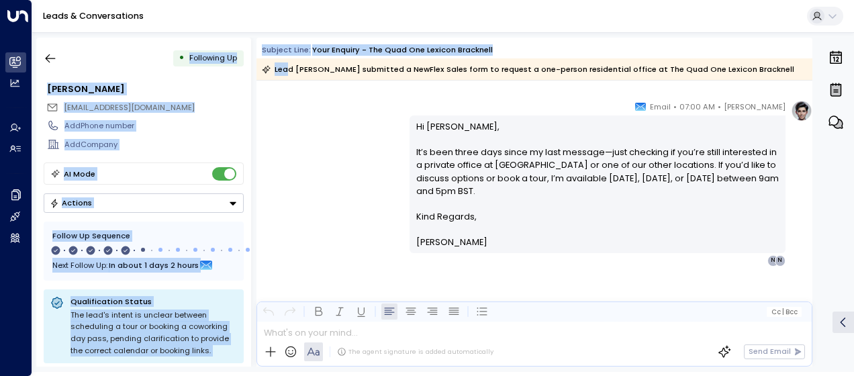
drag, startPoint x: 287, startPoint y: 79, endPoint x: 185, endPoint y: -72, distance: 183.2
click at [185, 0] on html "Overview Leads & Conversations Leads & Conversations Analytics Analytics Agents…" at bounding box center [427, 186] width 854 height 372
click at [53, 54] on icon "button" at bounding box center [50, 58] width 13 height 13
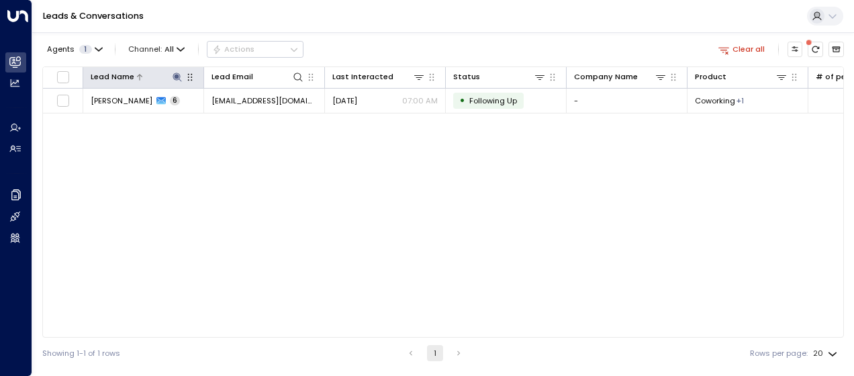
click at [180, 77] on icon at bounding box center [177, 77] width 11 height 11
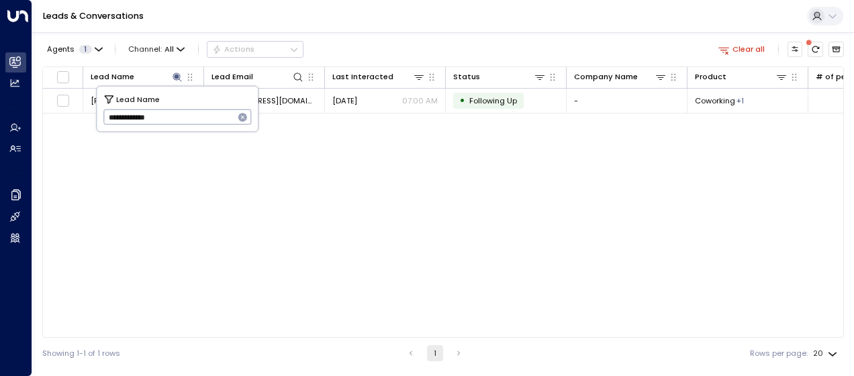
drag, startPoint x: 108, startPoint y: 115, endPoint x: 191, endPoint y: 121, distance: 83.4
click at [191, 121] on input "**********" at bounding box center [168, 117] width 131 height 22
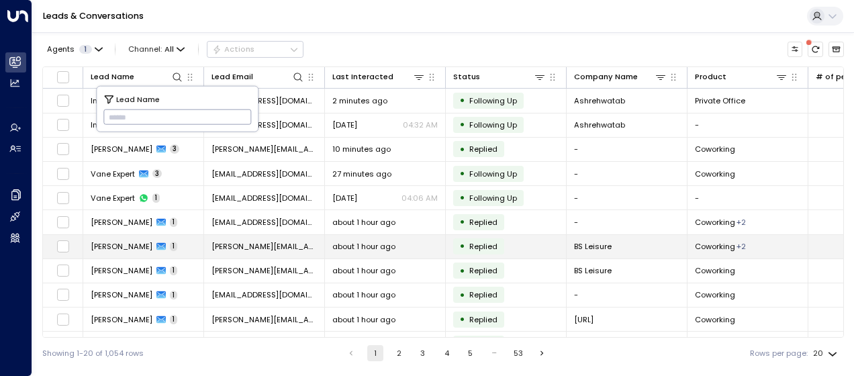
type input "**********"
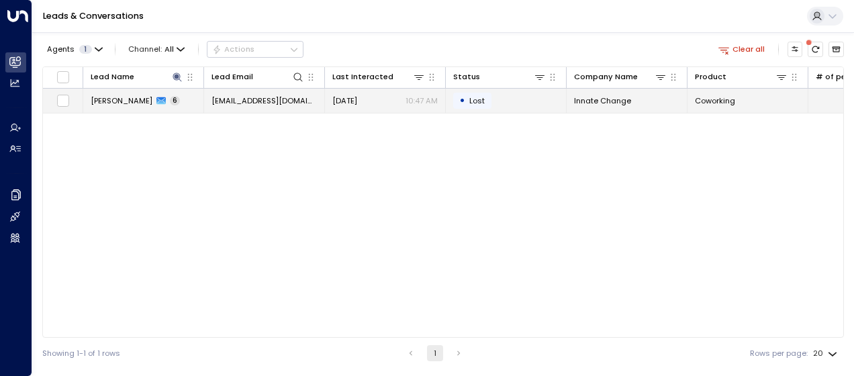
click at [275, 95] on span "[EMAIL_ADDRESS][DOMAIN_NAME]" at bounding box center [263, 100] width 105 height 11
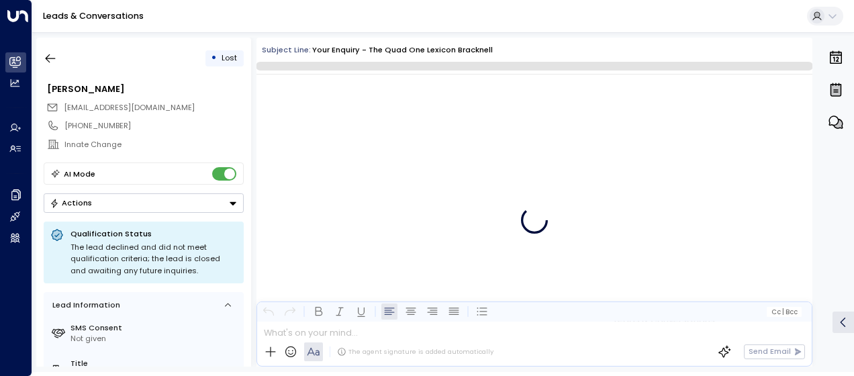
scroll to position [2414, 0]
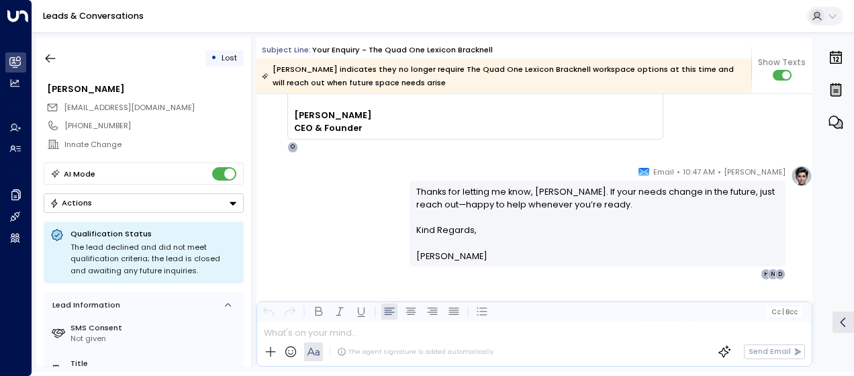
click at [337, 181] on div "[PERSON_NAME] • 10:47 AM • Email Thanks for letting me know, [PERSON_NAME]. If …" at bounding box center [534, 222] width 556 height 115
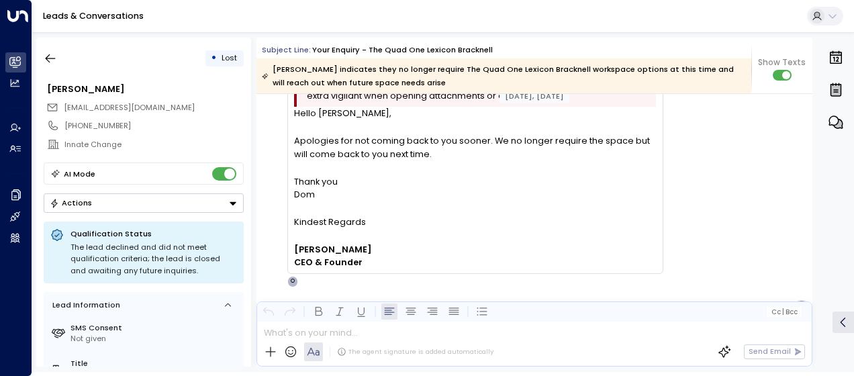
scroll to position [2253, 0]
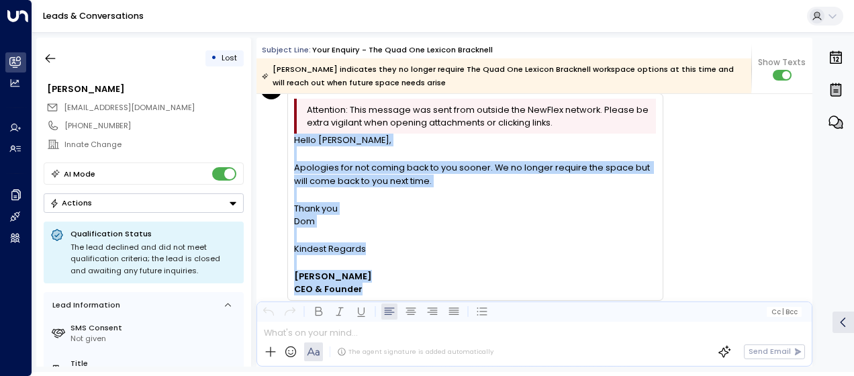
drag, startPoint x: 295, startPoint y: 138, endPoint x: 361, endPoint y: 287, distance: 162.2
click at [361, 287] on div "Hello [PERSON_NAME], Apologies for not coming back to you sooner. We no longer …" at bounding box center [475, 215] width 362 height 162
drag, startPoint x: 361, startPoint y: 287, endPoint x: 326, endPoint y: 275, distance: 36.7
click at [54, 56] on icon "button" at bounding box center [50, 58] width 13 height 13
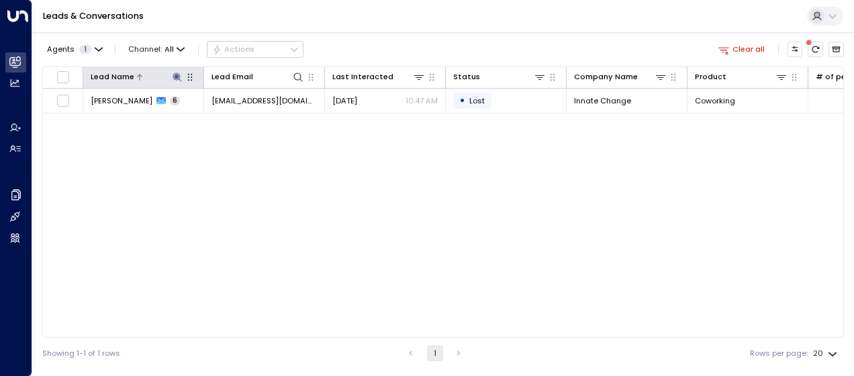
click at [176, 72] on icon at bounding box center [177, 77] width 11 height 11
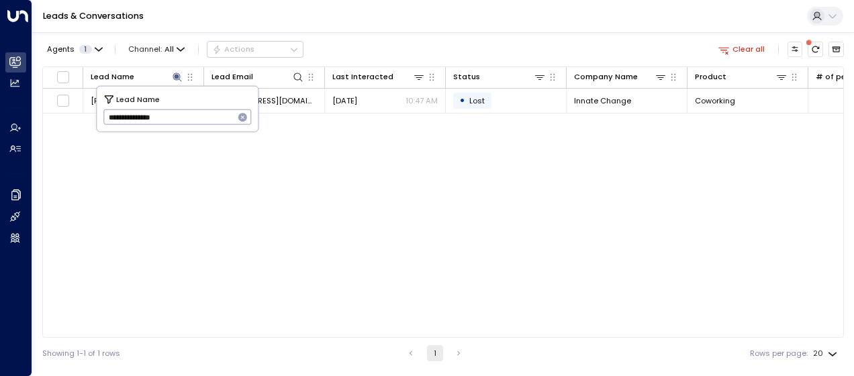
drag, startPoint x: 105, startPoint y: 119, endPoint x: 219, endPoint y: 111, distance: 115.0
click at [219, 111] on input "**********" at bounding box center [168, 117] width 131 height 22
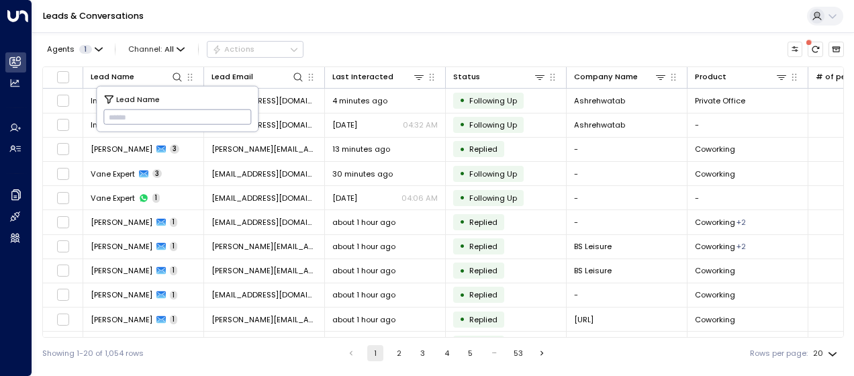
type input "**********"
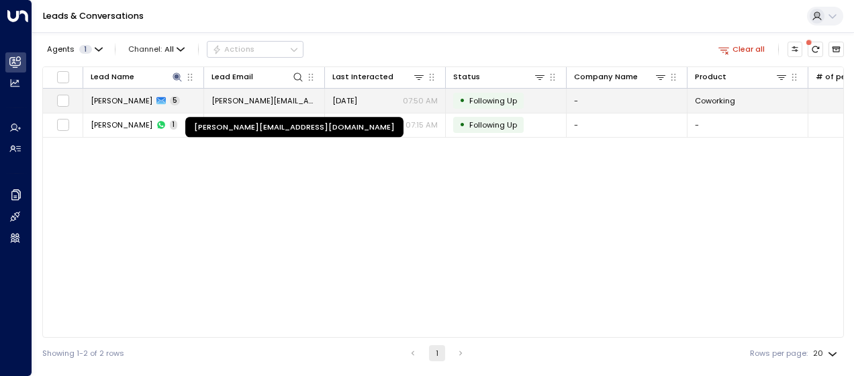
click at [303, 99] on span "[PERSON_NAME][EMAIL_ADDRESS][DOMAIN_NAME]" at bounding box center [263, 100] width 105 height 11
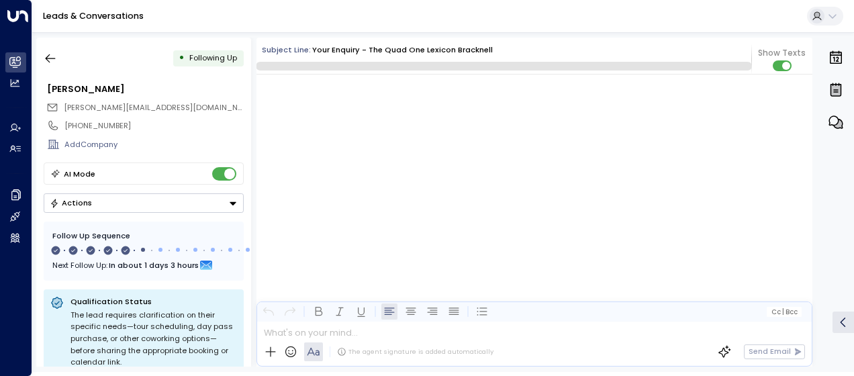
scroll to position [2348, 0]
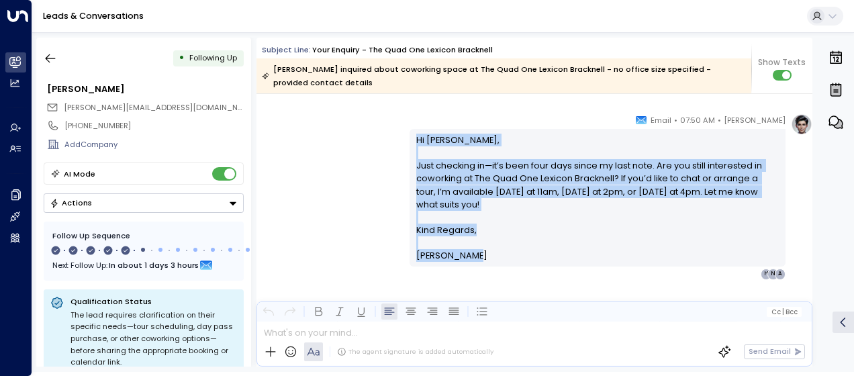
drag, startPoint x: 413, startPoint y: 137, endPoint x: 479, endPoint y: 256, distance: 136.7
click at [479, 256] on div "Hi [PERSON_NAME], Just checking in—it’s been four days since my last note. Are …" at bounding box center [597, 198] width 363 height 129
drag, startPoint x: 479, startPoint y: 256, endPoint x: 456, endPoint y: 230, distance: 35.2
click at [52, 57] on icon "button" at bounding box center [50, 58] width 13 height 13
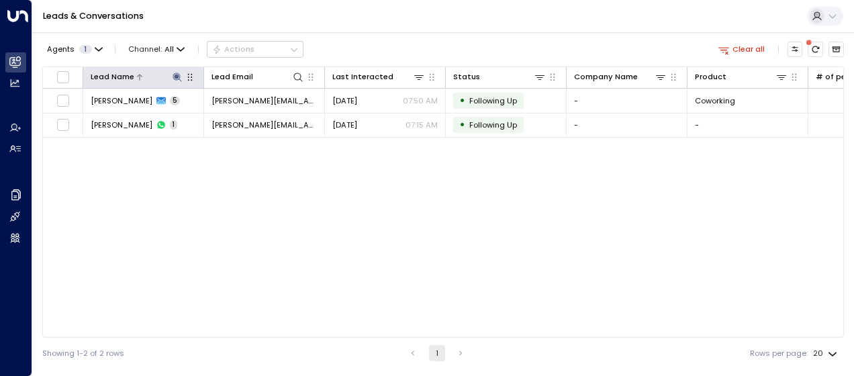
click at [173, 77] on icon at bounding box center [176, 76] width 9 height 9
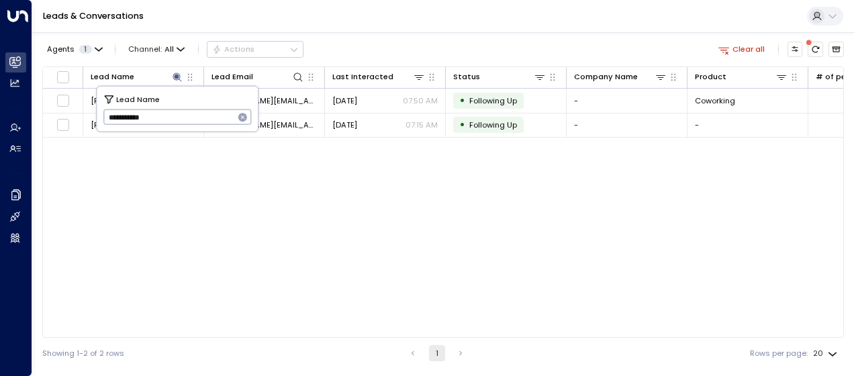
drag, startPoint x: 105, startPoint y: 117, endPoint x: 183, endPoint y: 125, distance: 77.6
click at [183, 125] on input "**********" at bounding box center [168, 117] width 131 height 22
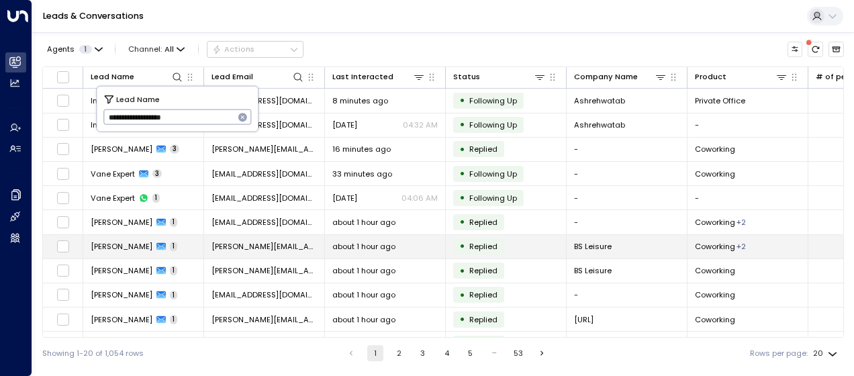
type input "**********"
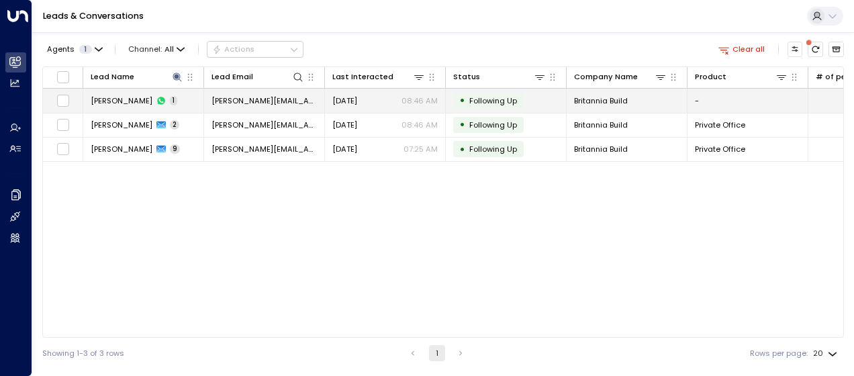
click at [281, 98] on span "[PERSON_NAME][EMAIL_ADDRESS][DOMAIN_NAME]" at bounding box center [263, 100] width 105 height 11
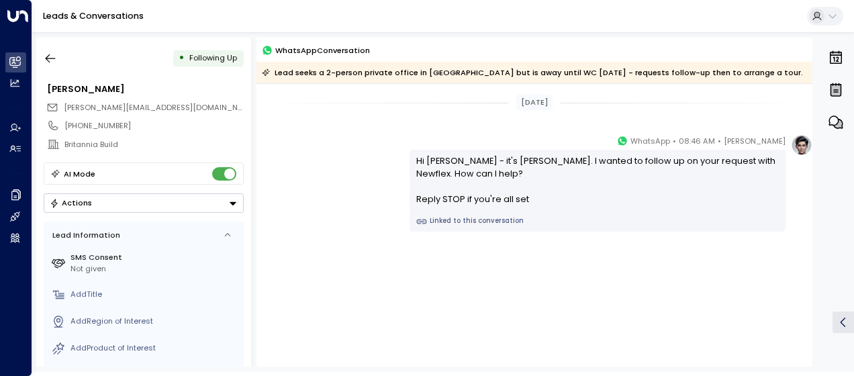
click at [385, 170] on div "[PERSON_NAME] • 08:46 AM • WhatsApp Hi [PERSON_NAME] - it's [PERSON_NAME]. I wa…" at bounding box center [534, 182] width 556 height 97
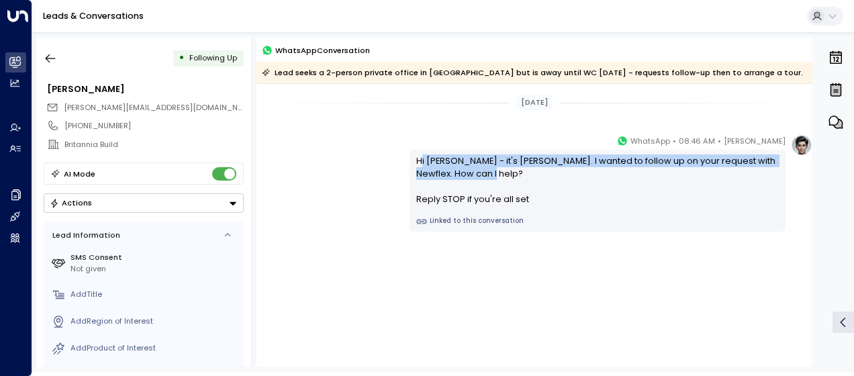
drag, startPoint x: 419, startPoint y: 157, endPoint x: 438, endPoint y: 183, distance: 31.7
click at [438, 183] on div "Hi [PERSON_NAME] - it's [PERSON_NAME]. I wanted to follow up on your request wi…" at bounding box center [597, 180] width 363 height 52
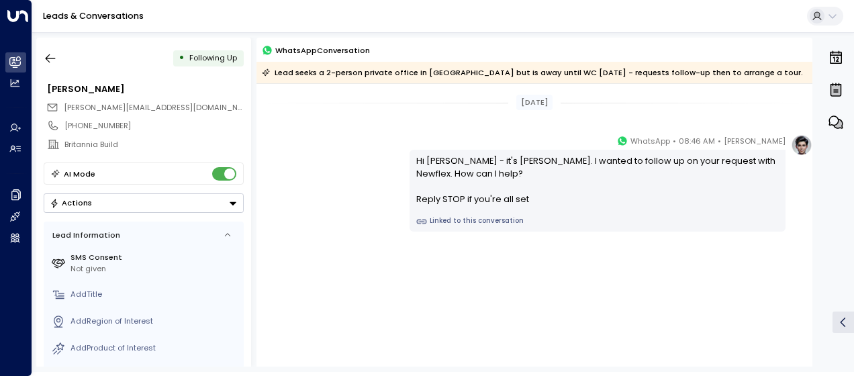
drag, startPoint x: 438, startPoint y: 183, endPoint x: 340, endPoint y: 146, distance: 103.8
click at [340, 146] on div "[PERSON_NAME] • 08:46 AM • WhatsApp Hi [PERSON_NAME] - it's [PERSON_NAME]. I wa…" at bounding box center [534, 182] width 556 height 97
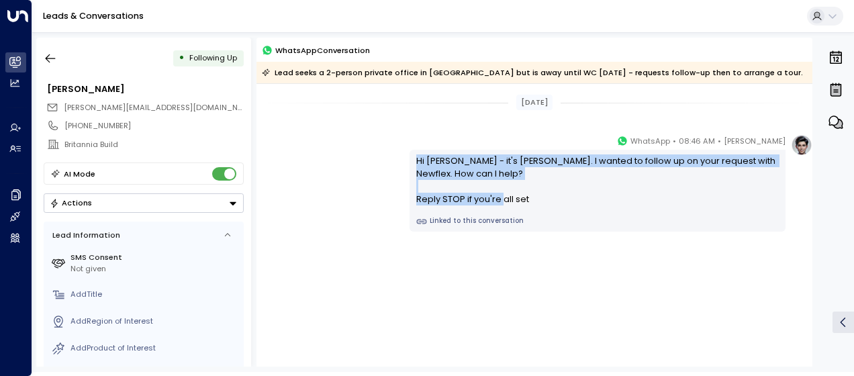
drag, startPoint x: 415, startPoint y: 161, endPoint x: 542, endPoint y: 209, distance: 135.7
click at [542, 209] on div "Hi [PERSON_NAME] - it's [PERSON_NAME]. I wanted to follow up on your request wi…" at bounding box center [597, 191] width 376 height 82
drag, startPoint x: 542, startPoint y: 209, endPoint x: 448, endPoint y: 157, distance: 108.1
click at [51, 56] on icon "button" at bounding box center [50, 58] width 13 height 13
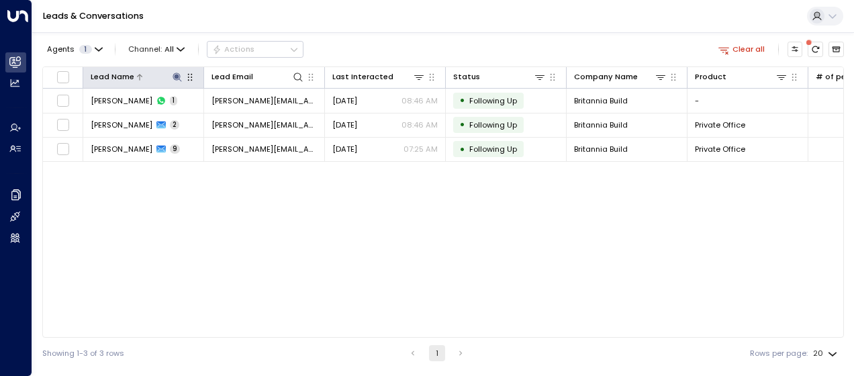
click at [178, 78] on icon at bounding box center [177, 77] width 11 height 11
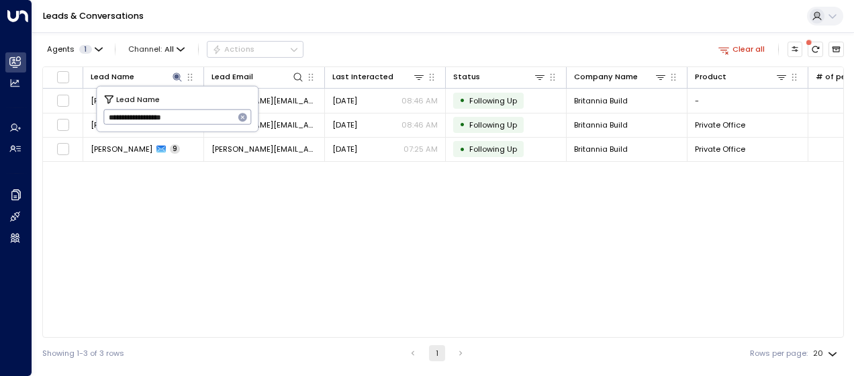
drag, startPoint x: 109, startPoint y: 116, endPoint x: 234, endPoint y: 117, distance: 124.8
click at [234, 117] on div "**********" at bounding box center [177, 116] width 148 height 15
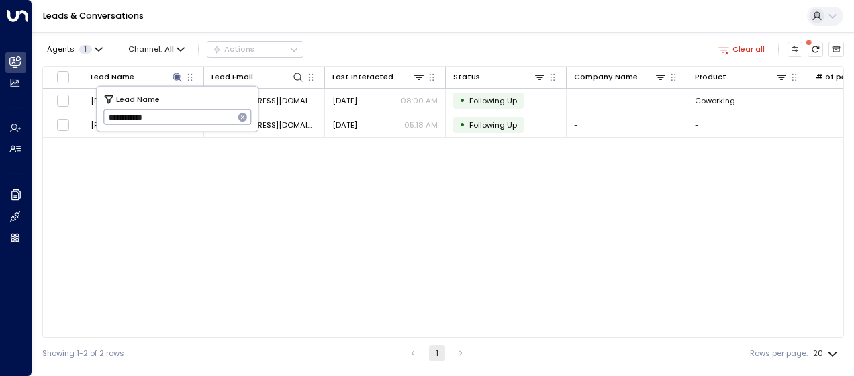
type input "**********"
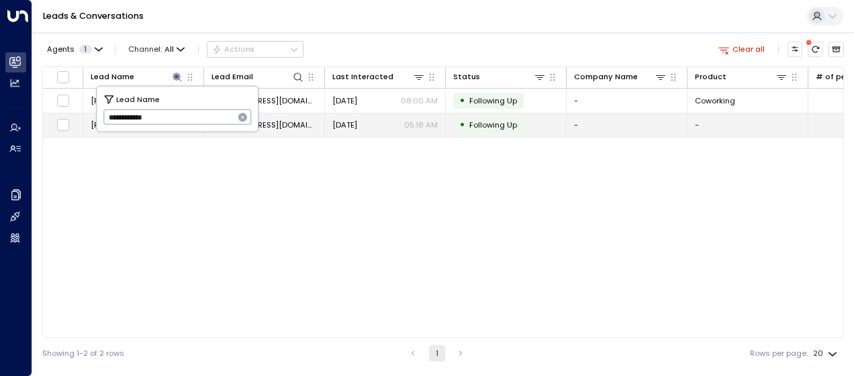
drag, startPoint x: 146, startPoint y: 117, endPoint x: 70, endPoint y: 114, distance: 75.2
click at [70, 114] on body "**********" at bounding box center [427, 184] width 854 height 368
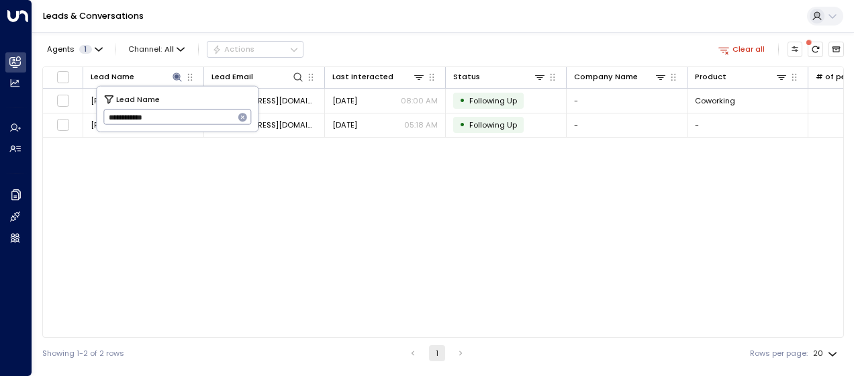
drag, startPoint x: 106, startPoint y: 116, endPoint x: 188, endPoint y: 117, distance: 81.9
click at [188, 117] on input "**********" at bounding box center [168, 117] width 131 height 22
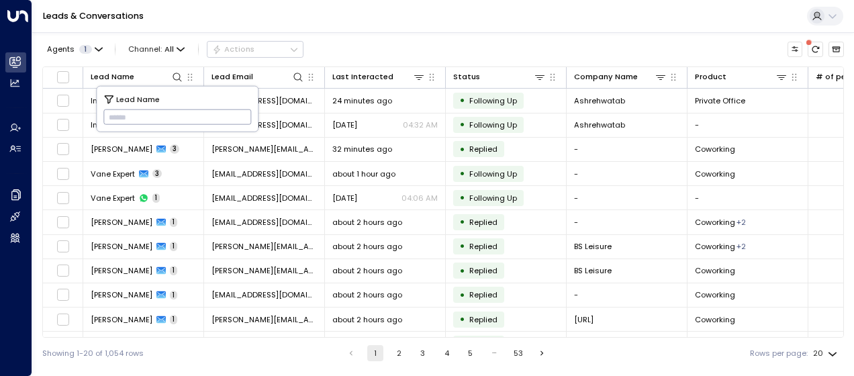
type input "**********"
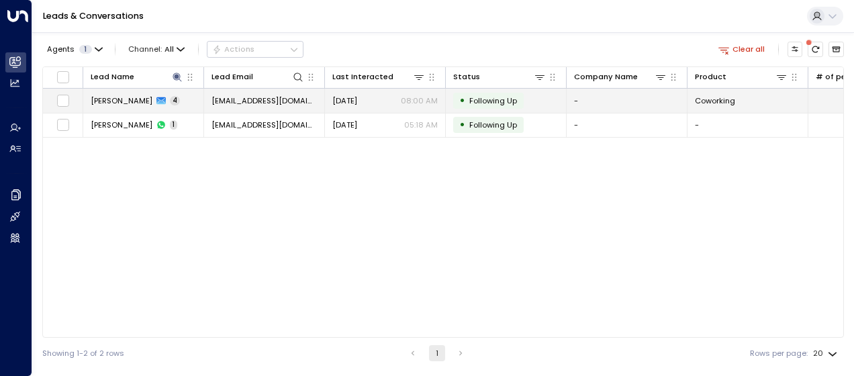
click at [299, 98] on span "[EMAIL_ADDRESS][DOMAIN_NAME]" at bounding box center [263, 100] width 105 height 11
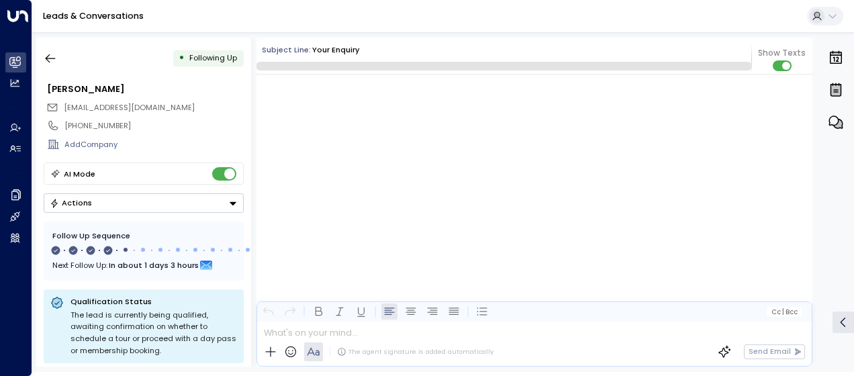
scroll to position [1405, 0]
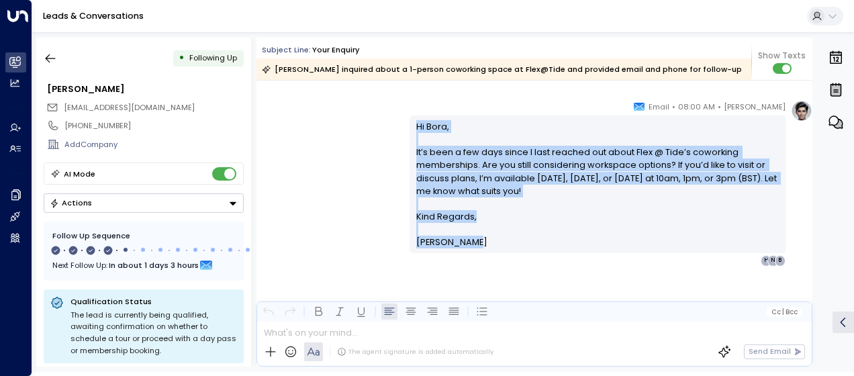
drag, startPoint x: 414, startPoint y: 125, endPoint x: 467, endPoint y: 244, distance: 130.1
click at [467, 244] on div "Hi [PERSON_NAME], It’s been a few days since I last reached out about Flex @ Ti…" at bounding box center [597, 184] width 363 height 129
drag, startPoint x: 467, startPoint y: 244, endPoint x: 425, endPoint y: 179, distance: 78.2
click at [52, 55] on icon "button" at bounding box center [50, 58] width 13 height 13
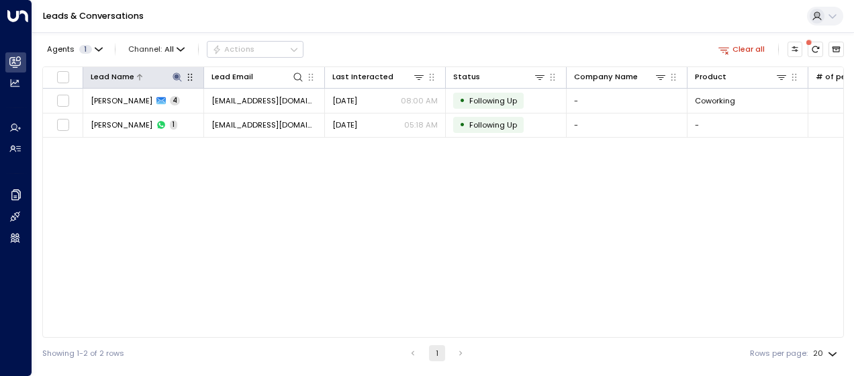
click at [178, 77] on icon at bounding box center [176, 76] width 9 height 9
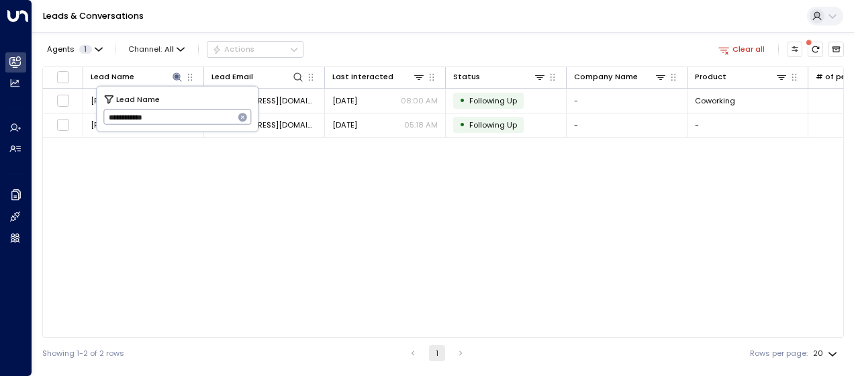
drag, startPoint x: 106, startPoint y: 117, endPoint x: 221, endPoint y: 125, distance: 115.7
click at [221, 125] on input "**********" at bounding box center [168, 117] width 131 height 22
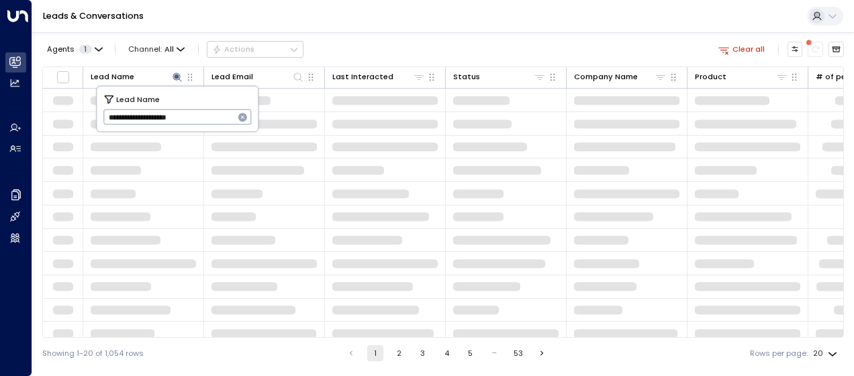
type input "**********"
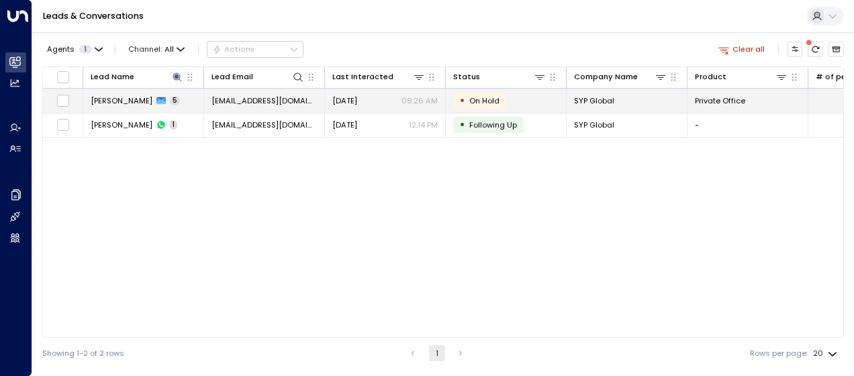
click at [291, 97] on span "[EMAIL_ADDRESS][DOMAIN_NAME]" at bounding box center [263, 100] width 105 height 11
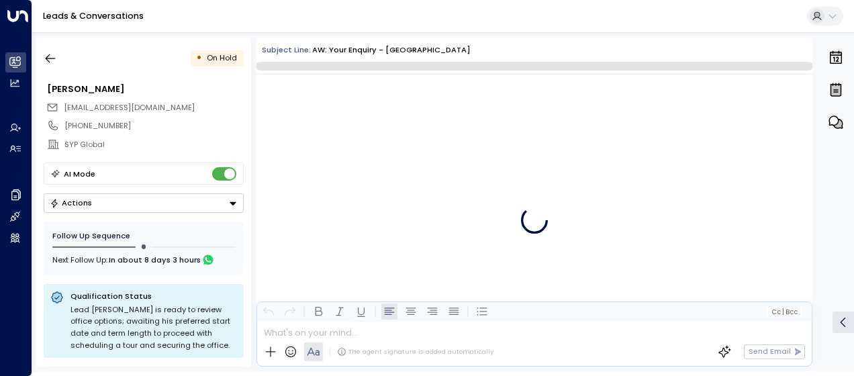
scroll to position [1668, 0]
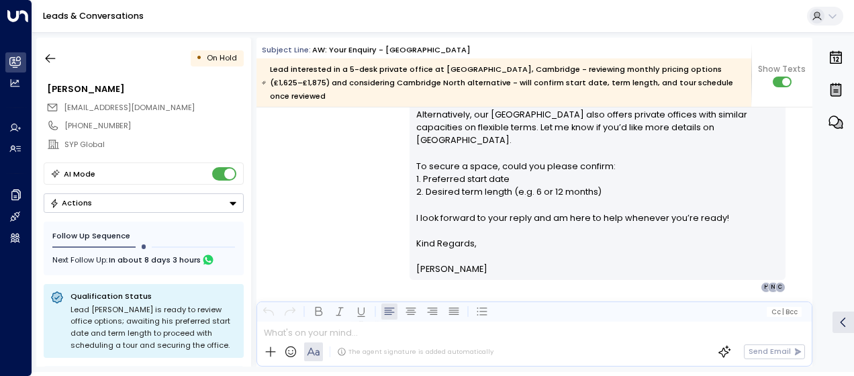
click at [366, 142] on div "[PERSON_NAME] • 08:26 AM • Email Hi [PERSON_NAME], Thank you for your patience.…" at bounding box center [534, 113] width 556 height 359
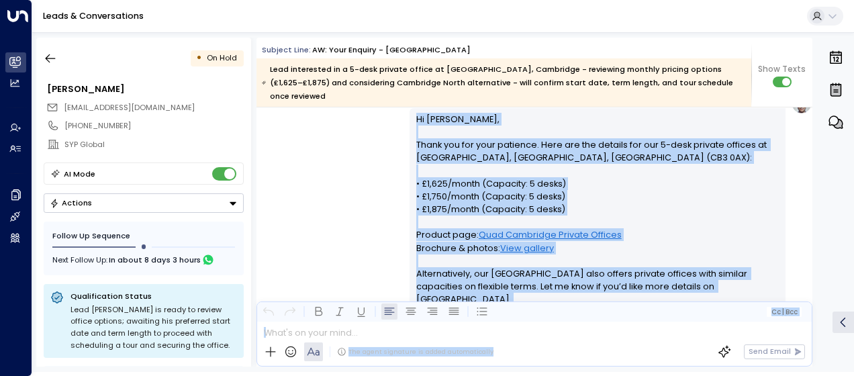
scroll to position [1678, 0]
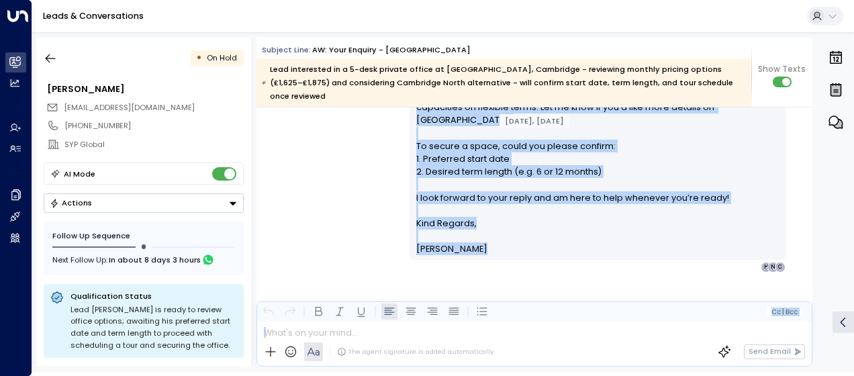
drag, startPoint x: 413, startPoint y: 158, endPoint x: 571, endPoint y: 395, distance: 285.1
click at [571, 372] on html "Overview Leads & Conversations Leads & Conversations Analytics Analytics Agents…" at bounding box center [427, 186] width 854 height 372
click at [52, 57] on icon "button" at bounding box center [50, 58] width 13 height 13
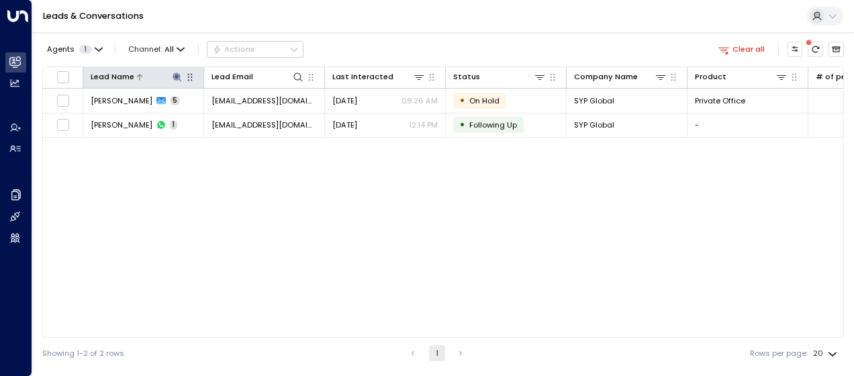
click at [176, 76] on icon at bounding box center [176, 76] width 9 height 9
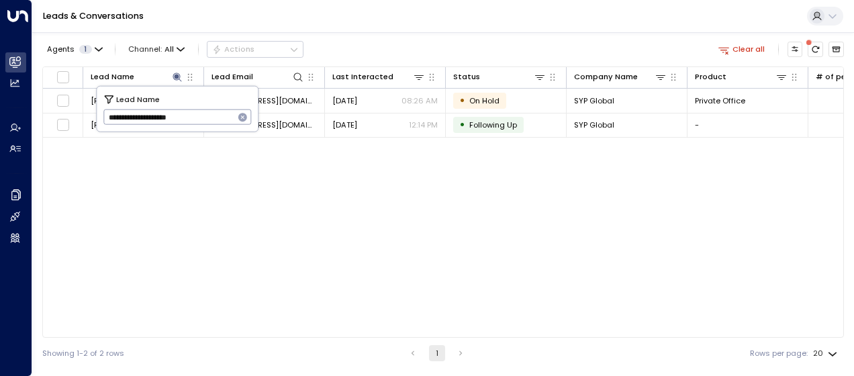
drag, startPoint x: 107, startPoint y: 117, endPoint x: 214, endPoint y: 130, distance: 108.1
click at [214, 130] on div "**********" at bounding box center [177, 109] width 161 height 45
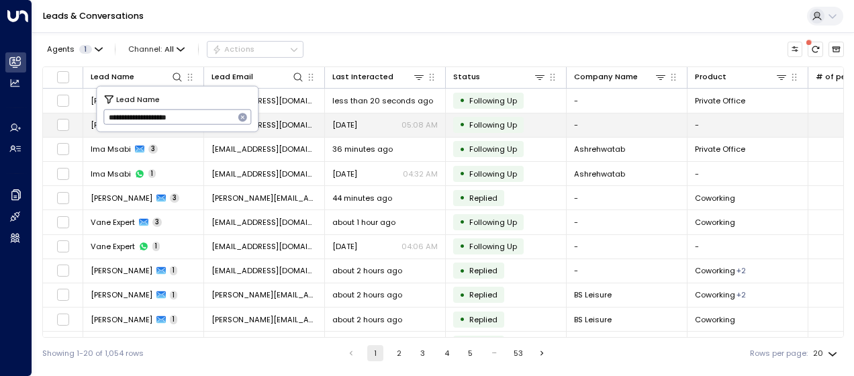
type input "**********"
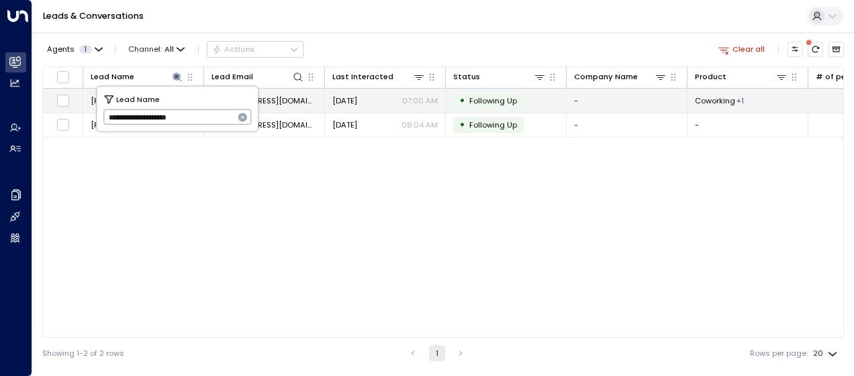
click at [295, 99] on span "[EMAIL_ADDRESS][DOMAIN_NAME]" at bounding box center [263, 100] width 105 height 11
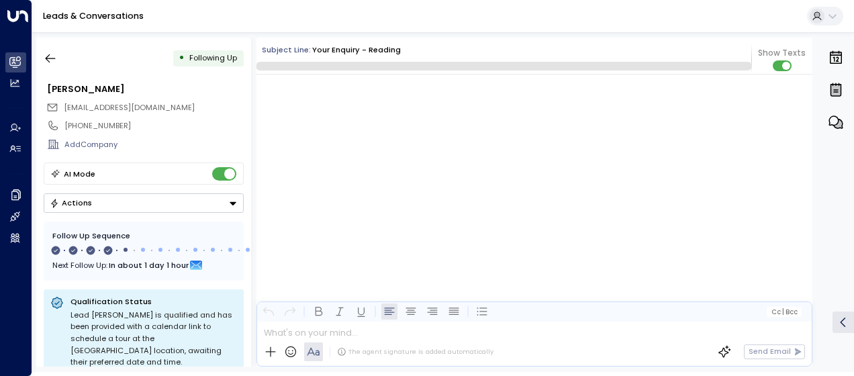
scroll to position [1768, 0]
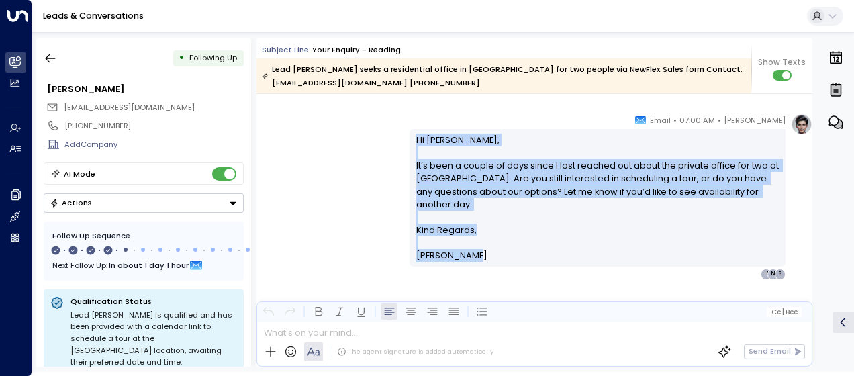
drag, startPoint x: 413, startPoint y: 137, endPoint x: 472, endPoint y: 272, distance: 147.6
click at [472, 272] on div "[PERSON_NAME] • 07:00 AM • Email Hi [PERSON_NAME], It’s been a couple of days s…" at bounding box center [597, 196] width 376 height 166
drag, startPoint x: 472, startPoint y: 272, endPoint x: 428, endPoint y: 189, distance: 94.6
click at [52, 58] on icon "button" at bounding box center [50, 58] width 13 height 13
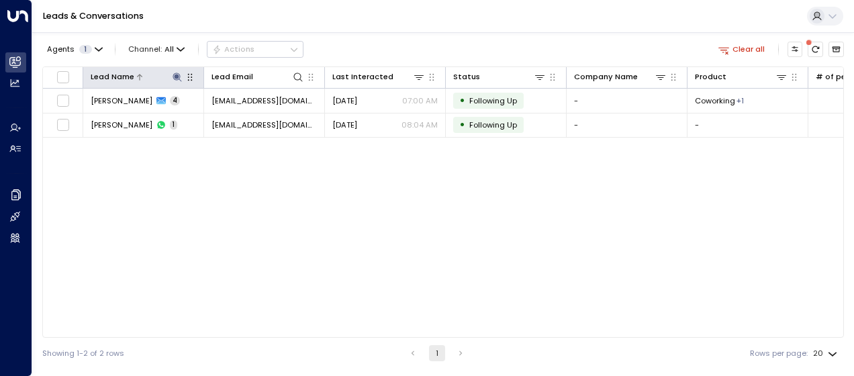
click at [176, 75] on icon at bounding box center [176, 76] width 9 height 9
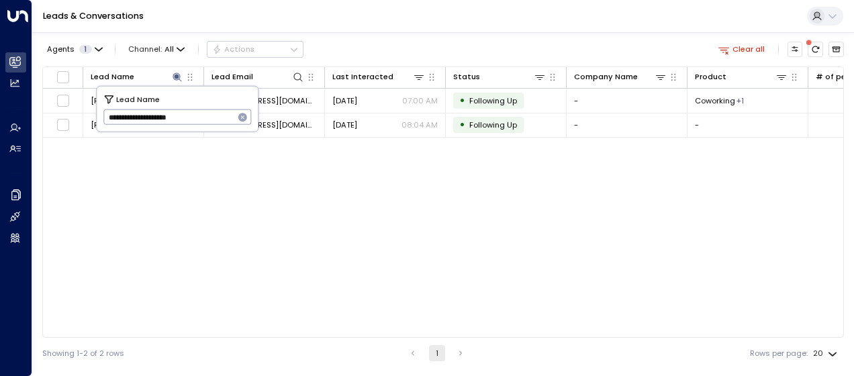
drag, startPoint x: 107, startPoint y: 115, endPoint x: 232, endPoint y: 123, distance: 125.1
click at [232, 123] on input "**********" at bounding box center [168, 117] width 131 height 22
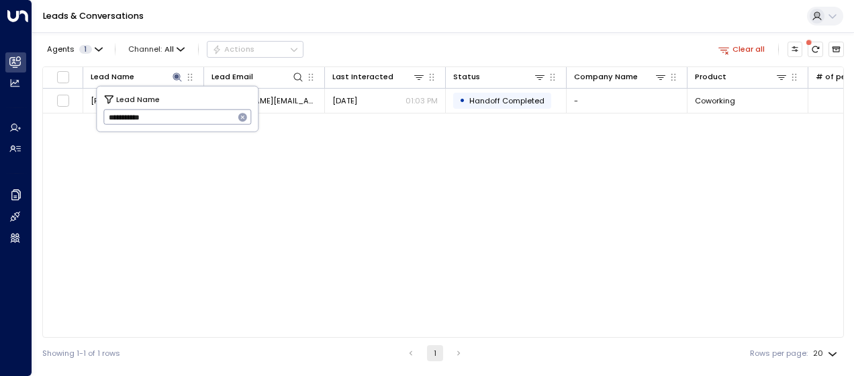
type input "**********"
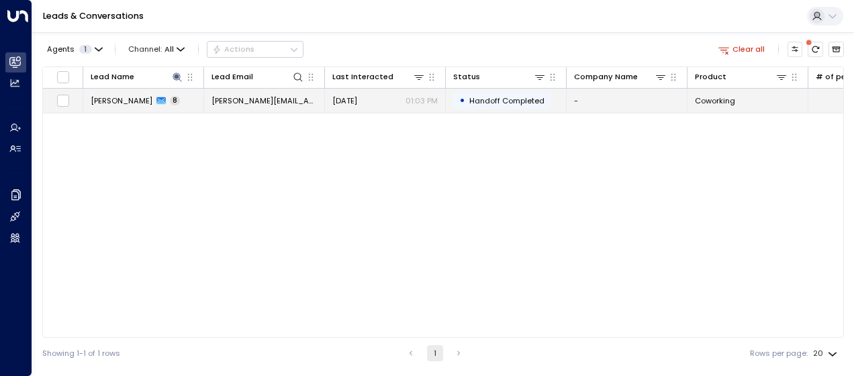
click at [291, 97] on span "[PERSON_NAME][EMAIL_ADDRESS][PERSON_NAME][DOMAIN_NAME]" at bounding box center [263, 100] width 105 height 11
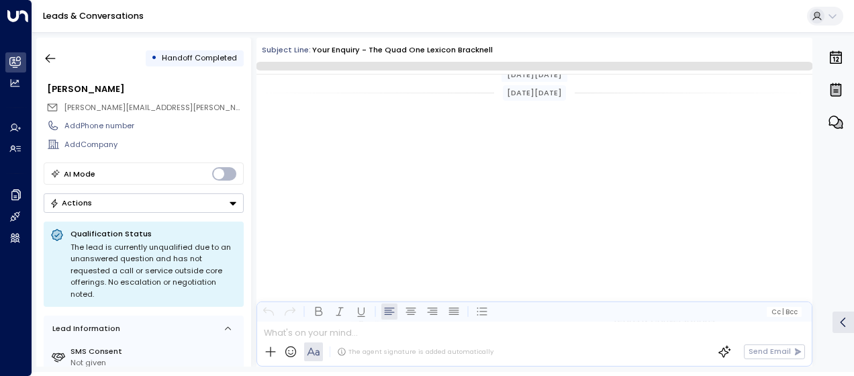
scroll to position [2631, 0]
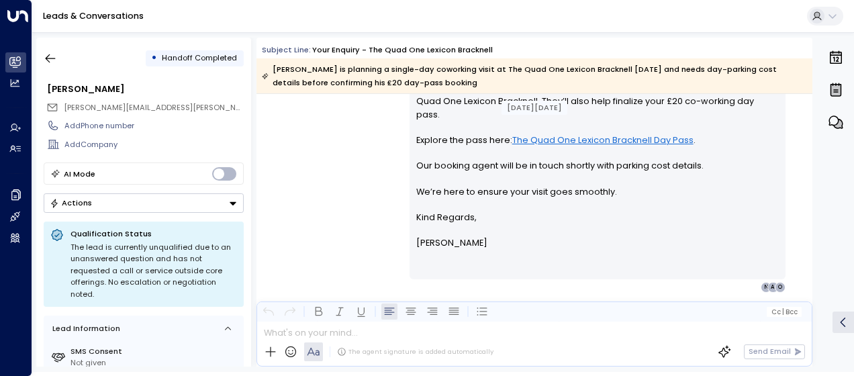
click at [354, 158] on div "[PERSON_NAME] • 01:03 PM • Email Hi [PERSON_NAME], I’m connecting you with our …" at bounding box center [534, 164] width 556 height 256
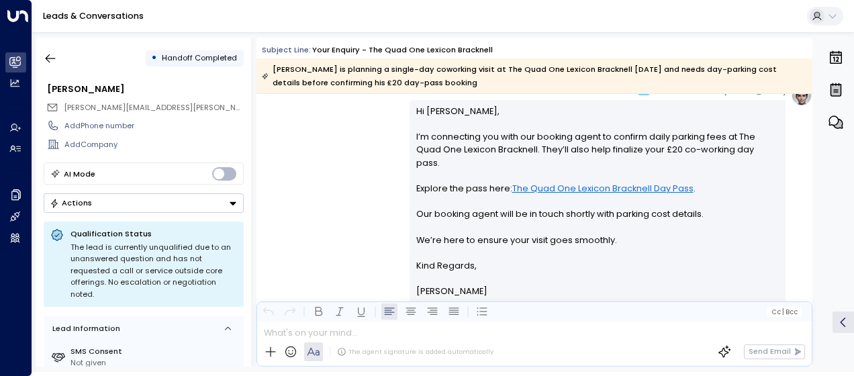
scroll to position [2577, 0]
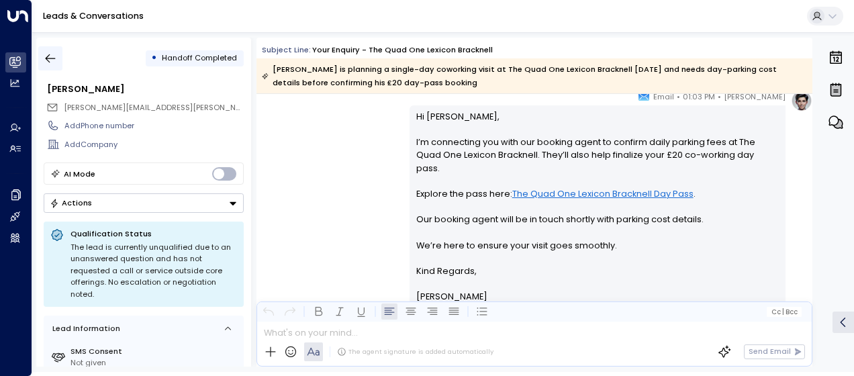
click at [51, 60] on icon "button" at bounding box center [50, 58] width 13 height 13
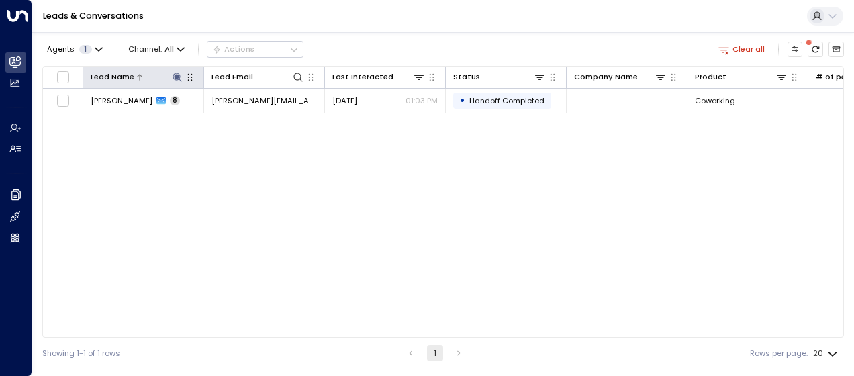
click at [179, 76] on icon at bounding box center [176, 76] width 9 height 9
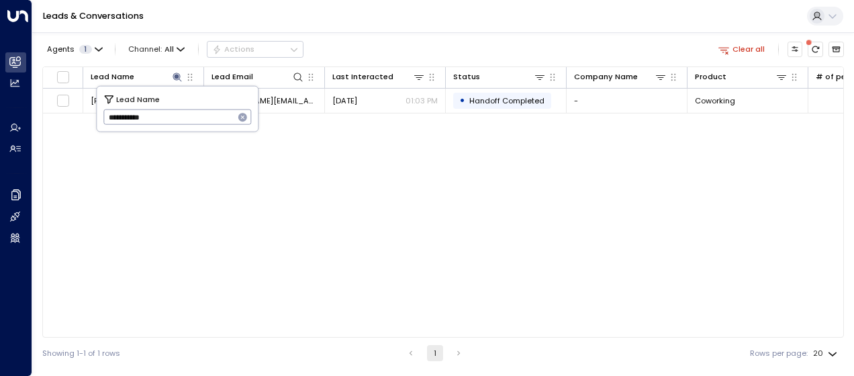
drag, startPoint x: 108, startPoint y: 115, endPoint x: 176, endPoint y: 125, distance: 68.5
click at [176, 125] on input "**********" at bounding box center [168, 117] width 131 height 22
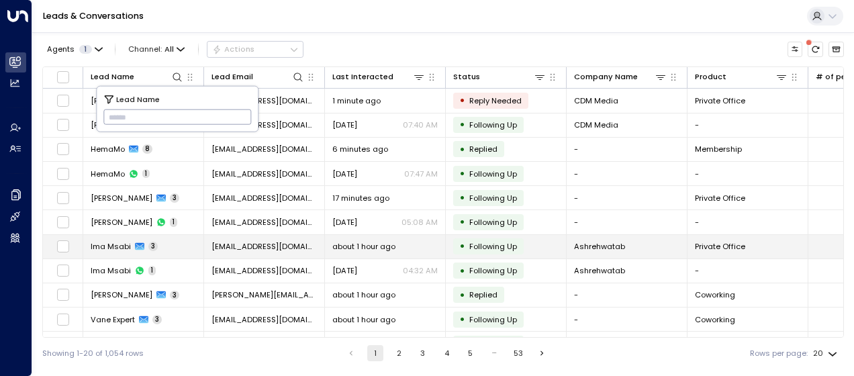
type input "**********"
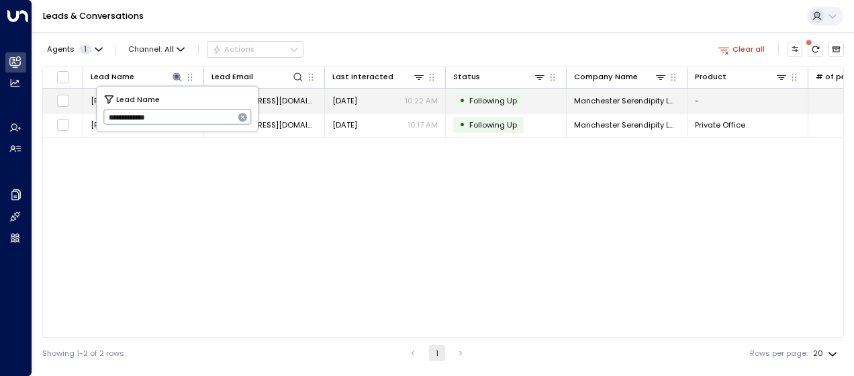
click at [282, 102] on span "[EMAIL_ADDRESS][DOMAIN_NAME]" at bounding box center [263, 100] width 105 height 11
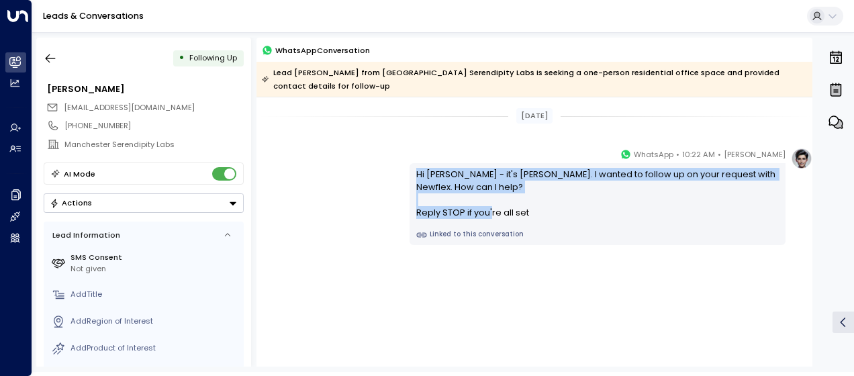
drag, startPoint x: 416, startPoint y: 173, endPoint x: 539, endPoint y: 219, distance: 131.0
click at [539, 219] on div "Hi [PERSON_NAME] - it's [PERSON_NAME]. I wanted to follow up on your request wi…" at bounding box center [597, 194] width 363 height 52
drag, startPoint x: 539, startPoint y: 219, endPoint x: 453, endPoint y: 183, distance: 93.2
click at [52, 56] on icon "button" at bounding box center [50, 58] width 13 height 13
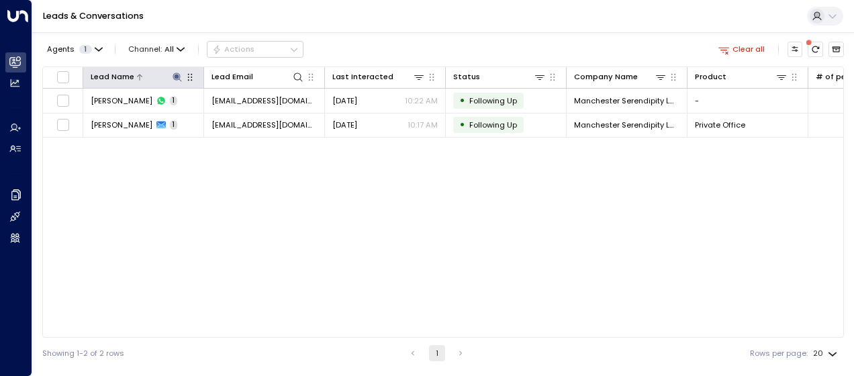
click at [175, 77] on icon at bounding box center [176, 76] width 9 height 9
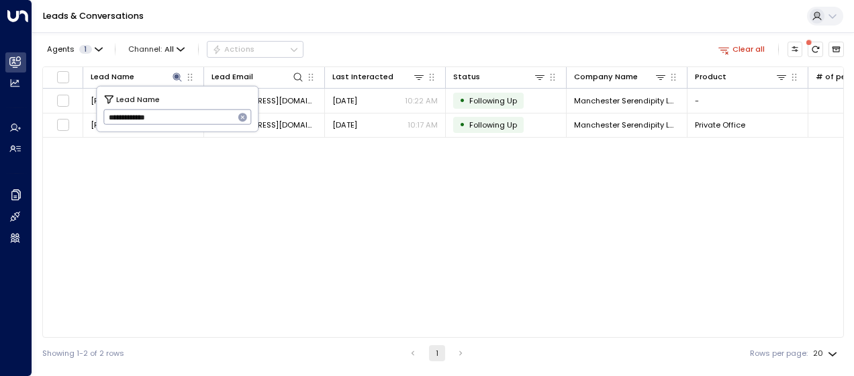
drag, startPoint x: 106, startPoint y: 117, endPoint x: 184, endPoint y: 124, distance: 78.2
click at [184, 124] on input "**********" at bounding box center [168, 117] width 131 height 22
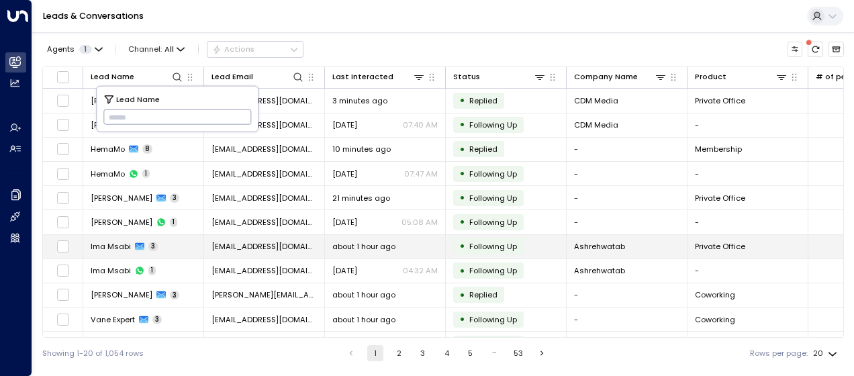
type input "**********"
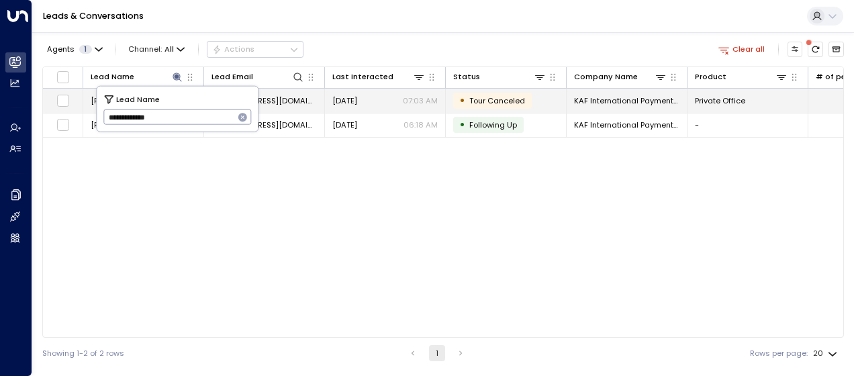
click at [287, 97] on span "[EMAIL_ADDRESS][DOMAIN_NAME]" at bounding box center [263, 100] width 105 height 11
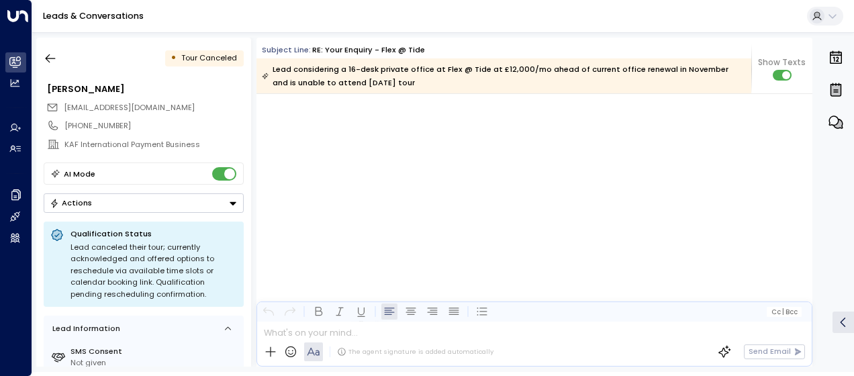
scroll to position [5472, 0]
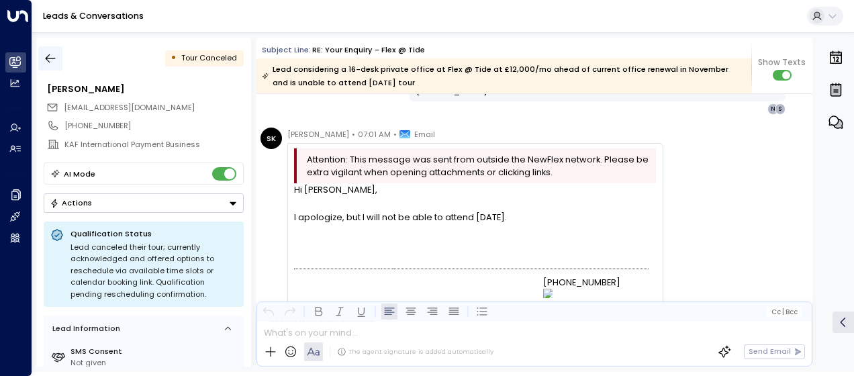
click at [51, 55] on icon "button" at bounding box center [50, 58] width 13 height 13
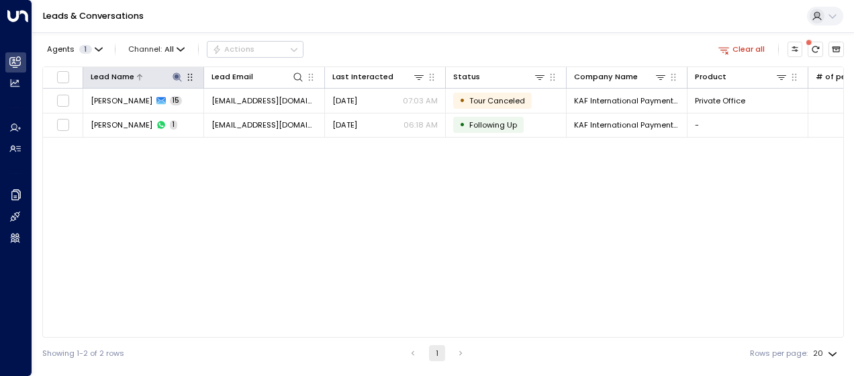
click at [177, 74] on icon at bounding box center [177, 77] width 11 height 11
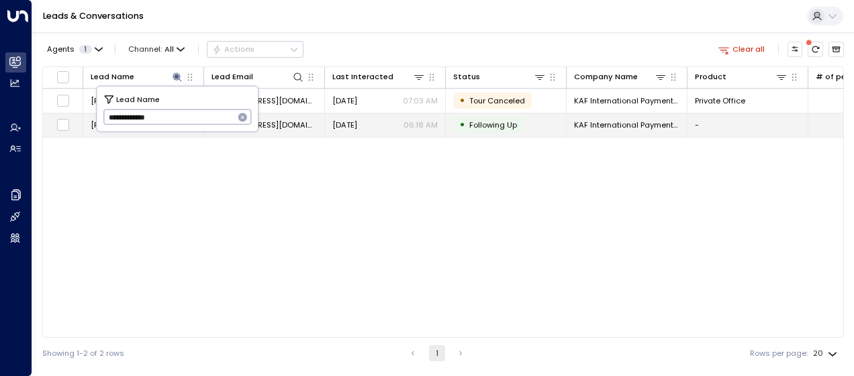
drag, startPoint x: 103, startPoint y: 118, endPoint x: 254, endPoint y: 134, distance: 151.8
click at [254, 134] on body "**********" at bounding box center [427, 184] width 854 height 368
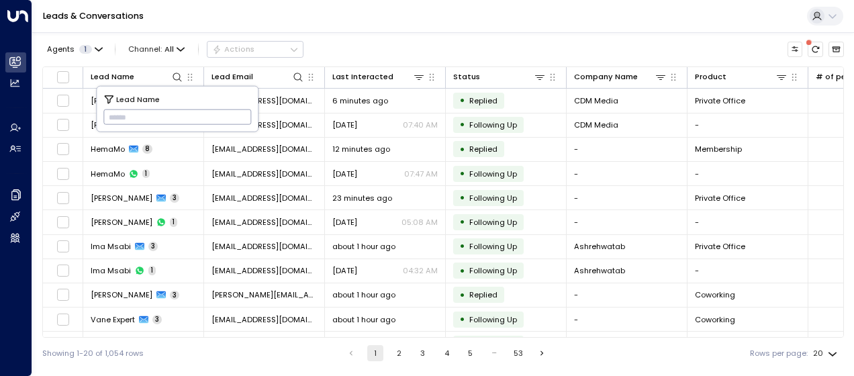
drag, startPoint x: 113, startPoint y: 117, endPoint x: 103, endPoint y: 126, distance: 12.8
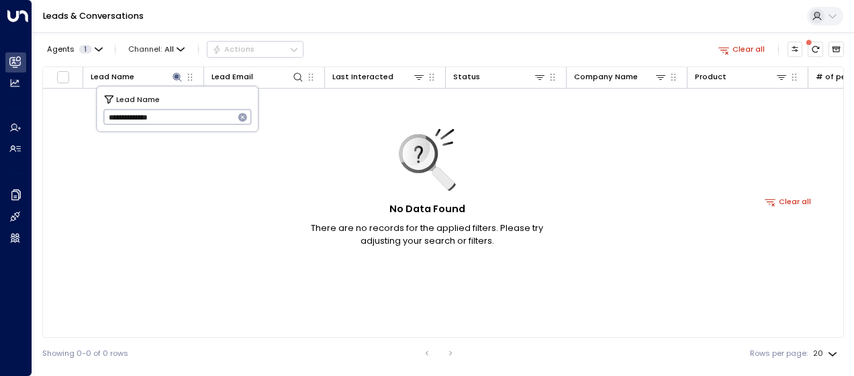
type input "**********"
drag, startPoint x: 108, startPoint y: 115, endPoint x: 232, endPoint y: 94, distance: 125.2
click at [232, 94] on div "**********" at bounding box center [177, 109] width 161 height 45
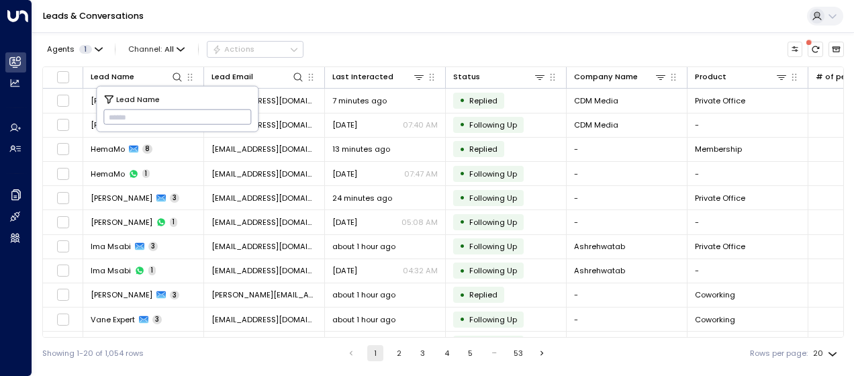
click at [115, 113] on input "text" at bounding box center [177, 117] width 148 height 22
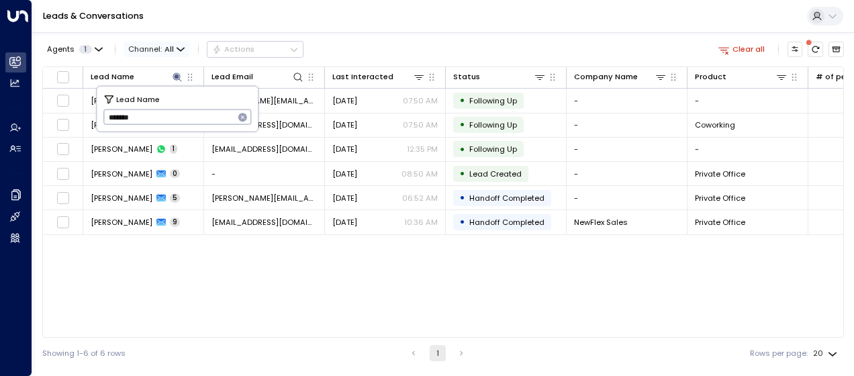
type input "*******"
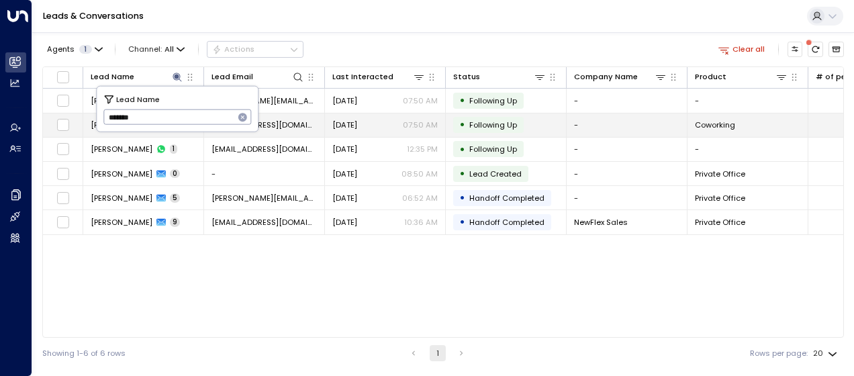
click at [349, 121] on span "[DATE]" at bounding box center [344, 124] width 25 height 11
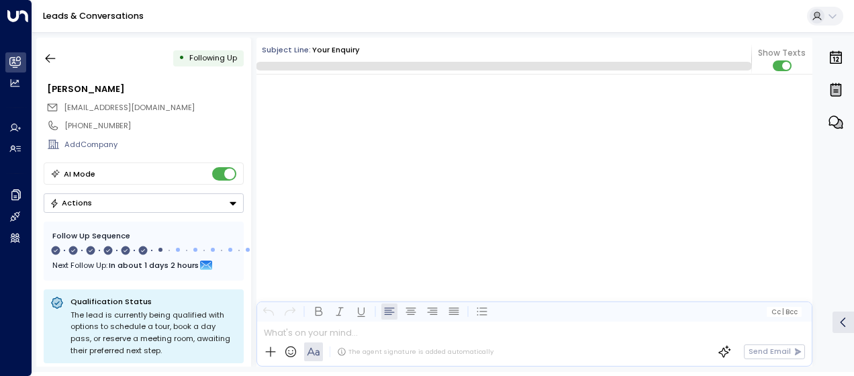
scroll to position [2931, 0]
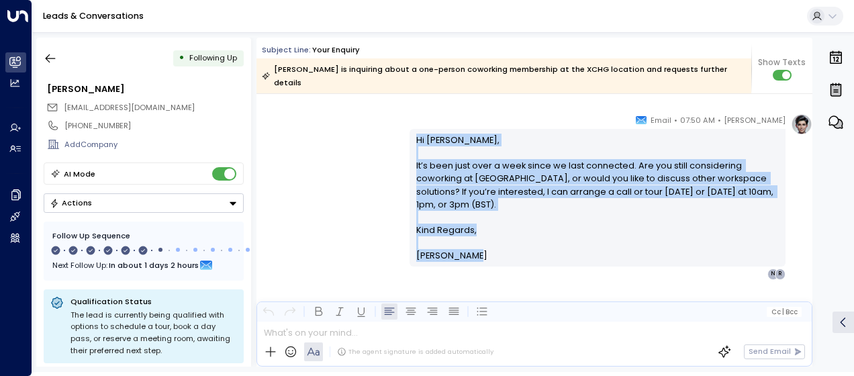
drag, startPoint x: 413, startPoint y: 124, endPoint x: 483, endPoint y: 242, distance: 136.9
click at [483, 242] on div "Hi [PERSON_NAME], It’s been just over a week since we last connected. Are you s…" at bounding box center [597, 198] width 363 height 129
drag, startPoint x: 483, startPoint y: 242, endPoint x: 420, endPoint y: 153, distance: 108.9
